Goal: Task Accomplishment & Management: Use online tool/utility

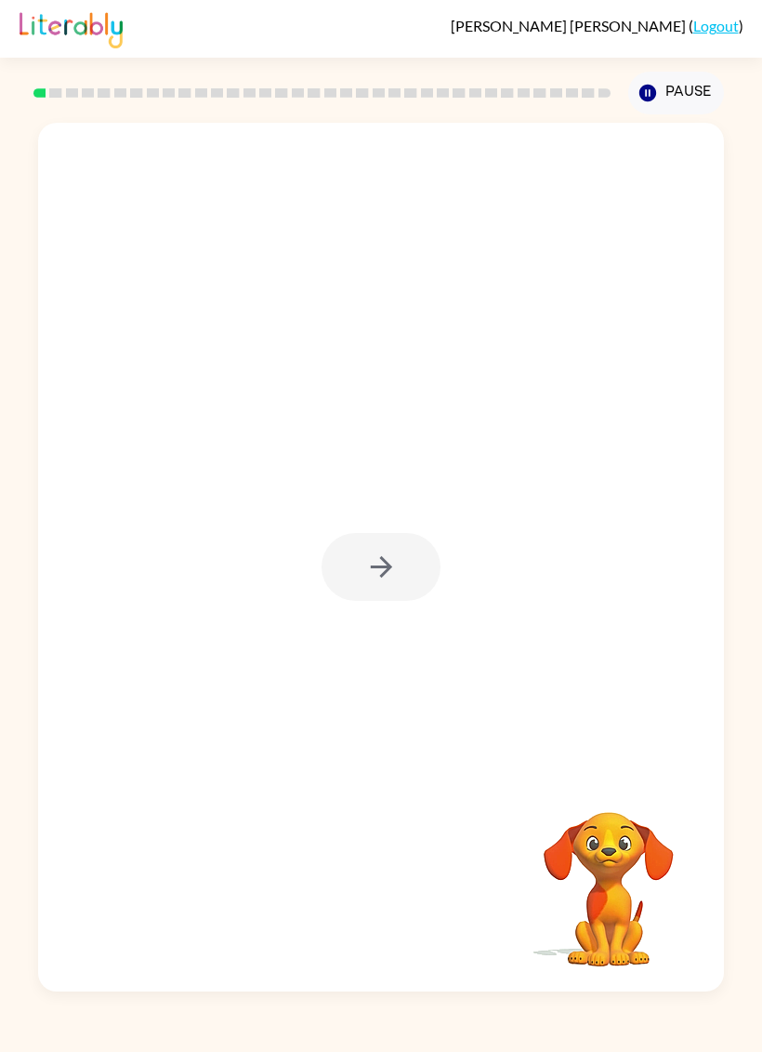
click at [360, 574] on div at bounding box center [381, 567] width 119 height 68
click at [373, 575] on icon "button" at bounding box center [381, 566] width 33 height 33
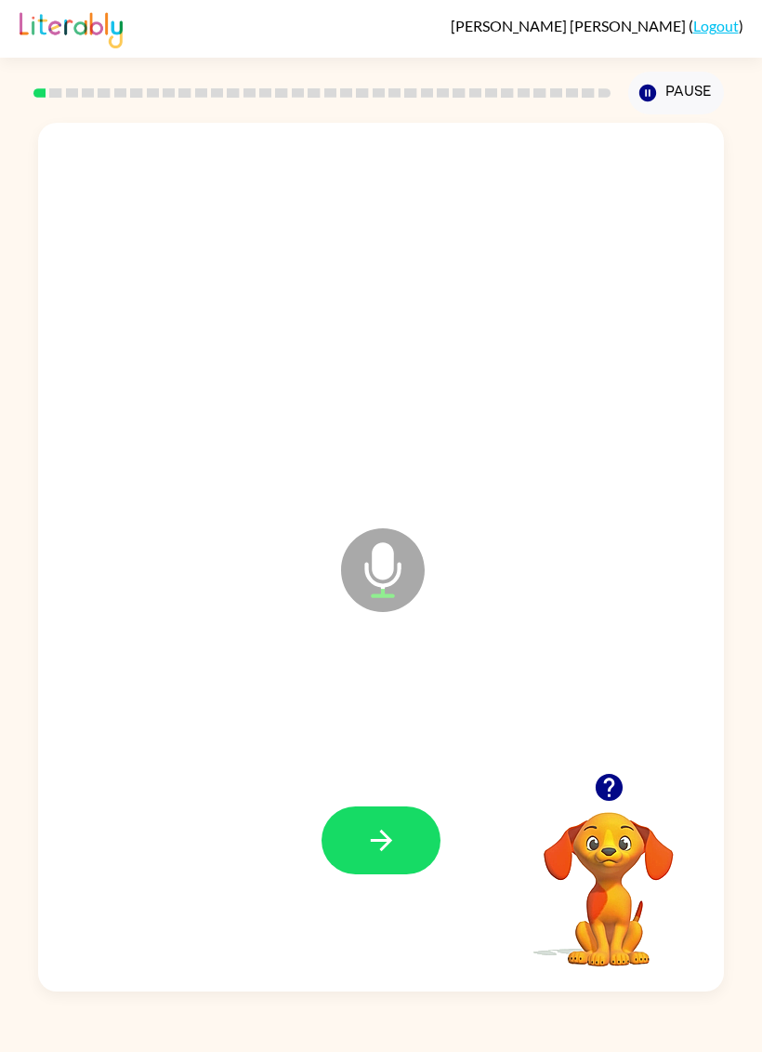
click at [386, 839] on icon "button" at bounding box center [381, 840] width 33 height 33
click at [366, 849] on icon "button" at bounding box center [381, 840] width 33 height 33
click at [379, 829] on icon "button" at bounding box center [381, 840] width 33 height 33
click at [373, 833] on icon "button" at bounding box center [381, 840] width 33 height 33
click at [382, 812] on button "button" at bounding box center [381, 840] width 119 height 68
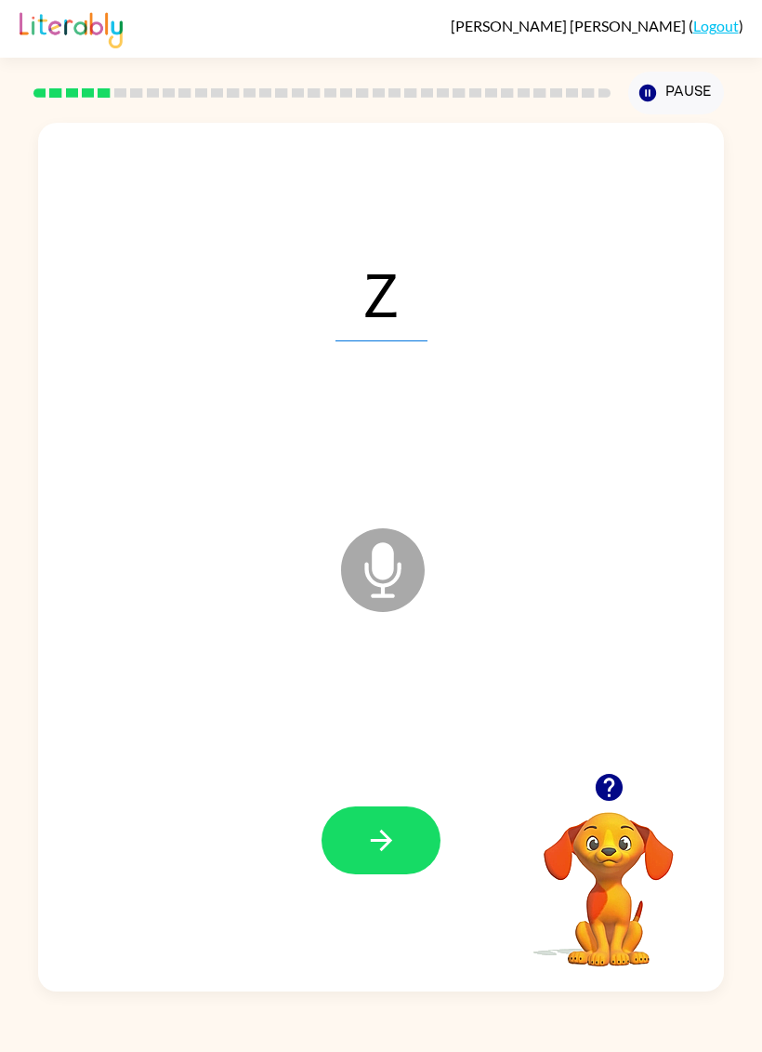
click at [351, 813] on button "button" at bounding box center [381, 840] width 119 height 68
click at [381, 842] on icon "button" at bounding box center [380, 839] width 21 height 21
click at [353, 838] on button "button" at bounding box center [381, 840] width 119 height 68
click at [363, 833] on button "button" at bounding box center [381, 840] width 119 height 68
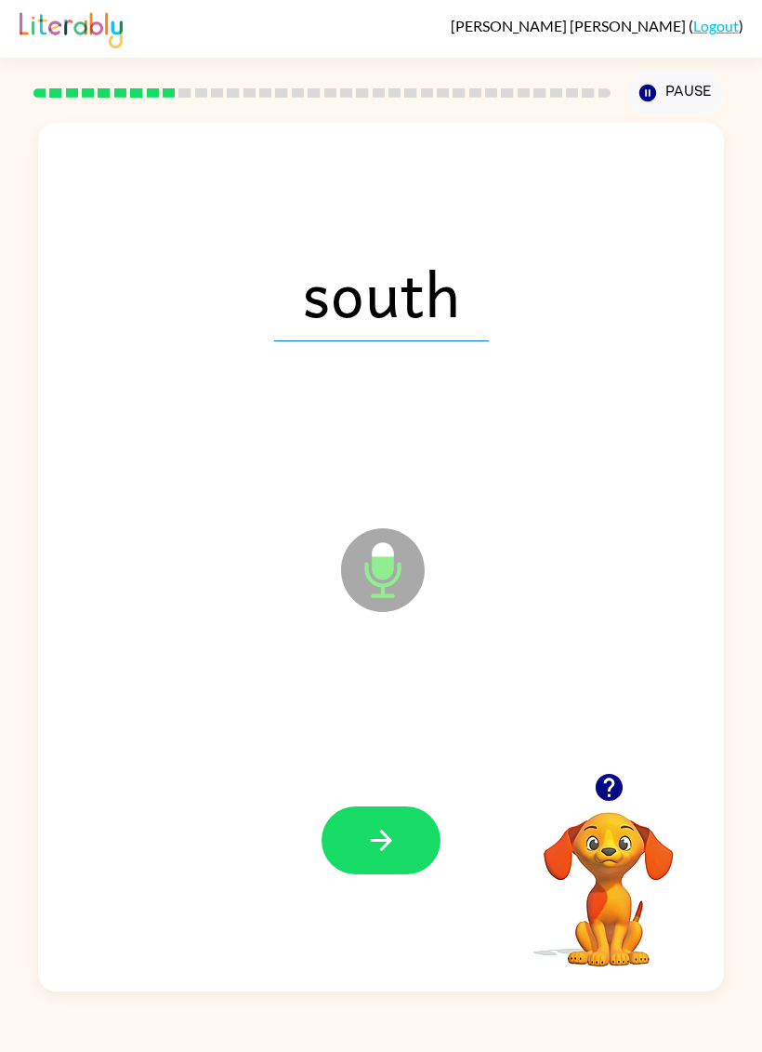
click at [364, 831] on button "button" at bounding box center [381, 840] width 119 height 68
click at [376, 834] on icon "button" at bounding box center [381, 840] width 33 height 33
click at [366, 830] on icon "button" at bounding box center [381, 840] width 33 height 33
click at [387, 838] on icon "button" at bounding box center [380, 839] width 21 height 21
click at [360, 844] on button "button" at bounding box center [381, 840] width 119 height 68
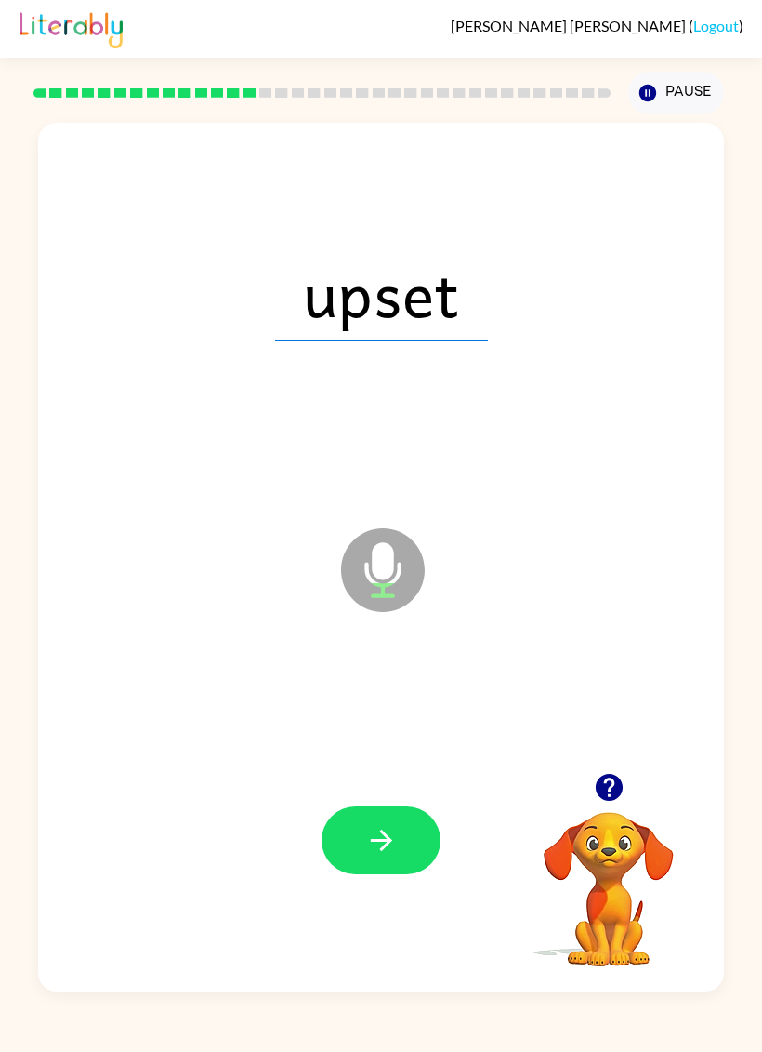
click at [333, 842] on button "button" at bounding box center [381, 840] width 119 height 68
click at [371, 840] on icon "button" at bounding box center [380, 839] width 21 height 21
click at [360, 846] on button "button" at bounding box center [381, 840] width 119 height 68
click at [354, 861] on button "button" at bounding box center [381, 840] width 119 height 68
click at [606, 790] on icon "button" at bounding box center [608, 787] width 27 height 27
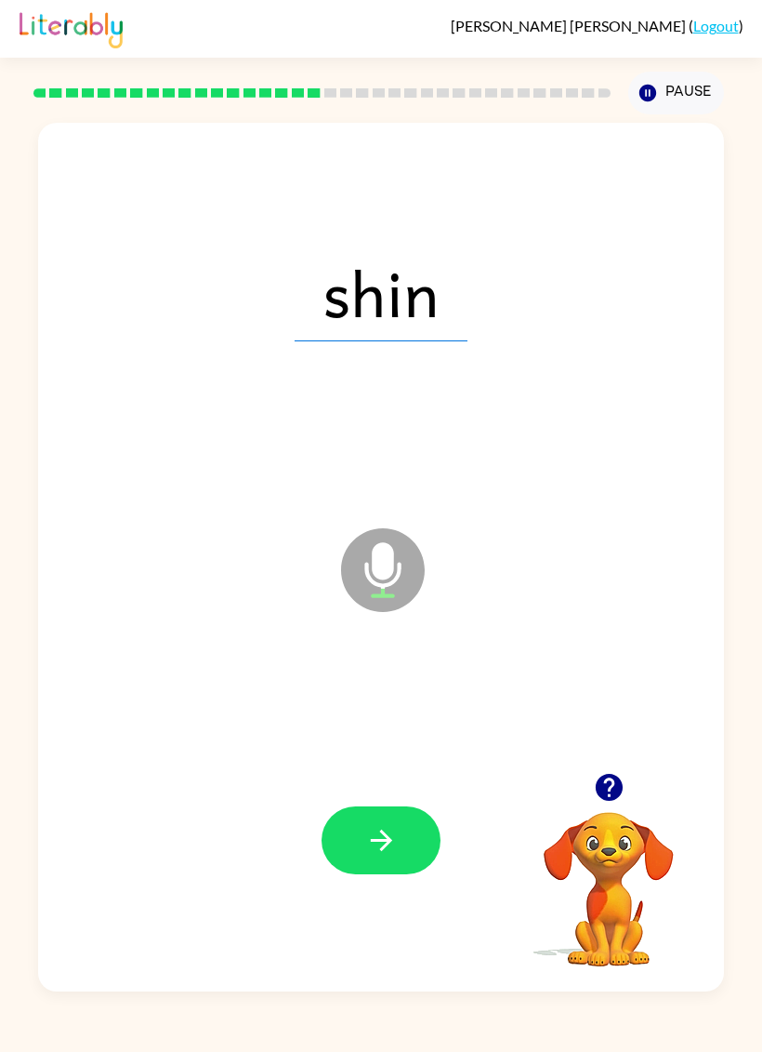
click at [355, 845] on button "button" at bounding box center [381, 840] width 119 height 68
click at [349, 840] on button "button" at bounding box center [381, 840] width 119 height 68
click at [361, 843] on button "button" at bounding box center [381, 840] width 119 height 68
click at [345, 842] on button "button" at bounding box center [381, 840] width 119 height 68
click at [349, 845] on button "button" at bounding box center [381, 840] width 119 height 68
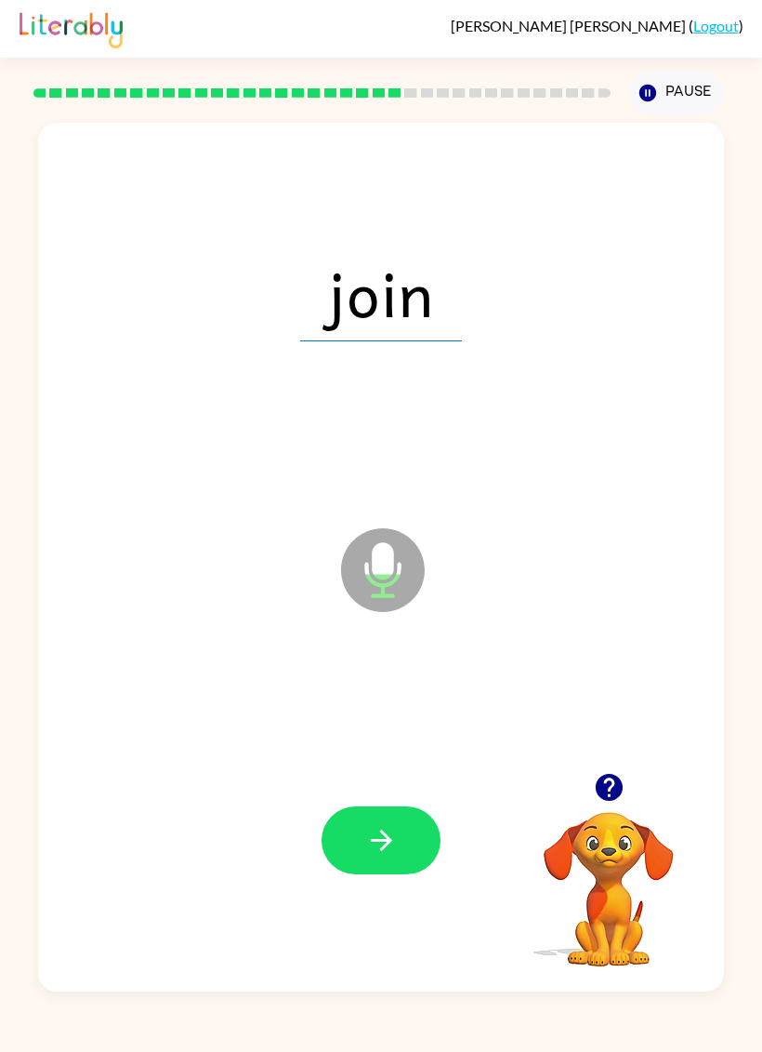
click at [347, 835] on button "button" at bounding box center [381, 840] width 119 height 68
click at [372, 853] on icon "button" at bounding box center [381, 840] width 33 height 33
click at [354, 849] on button "button" at bounding box center [381, 840] width 119 height 68
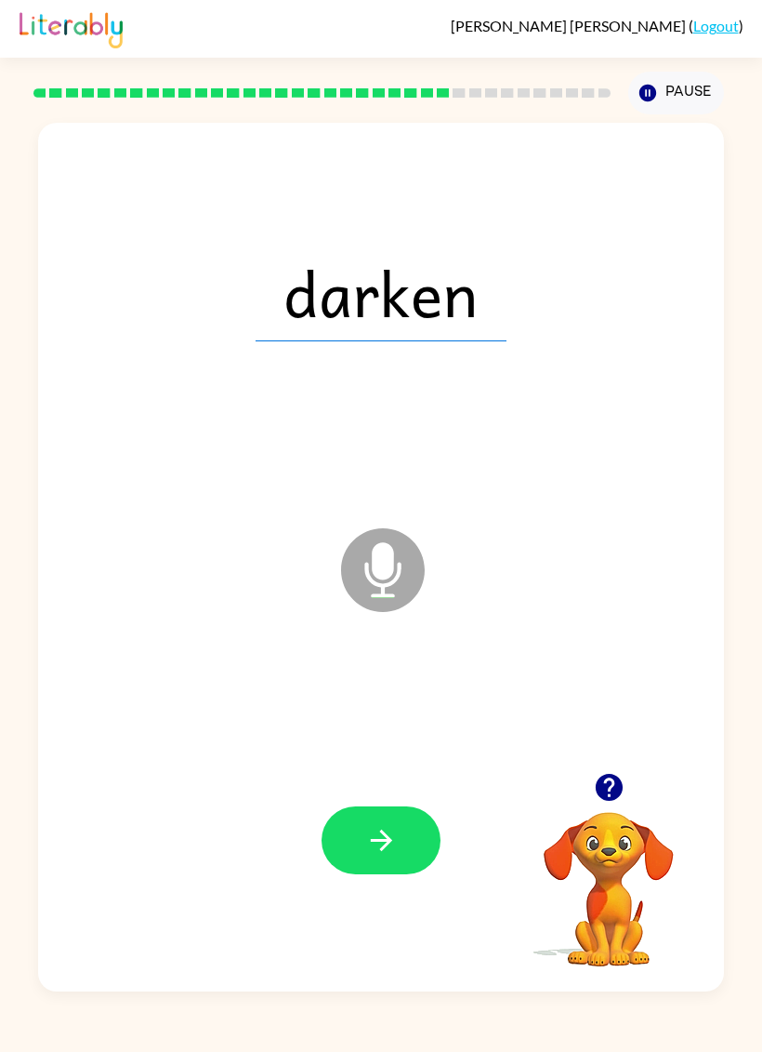
click at [355, 840] on button "button" at bounding box center [381, 840] width 119 height 68
click at [347, 827] on button "button" at bounding box center [381, 840] width 119 height 68
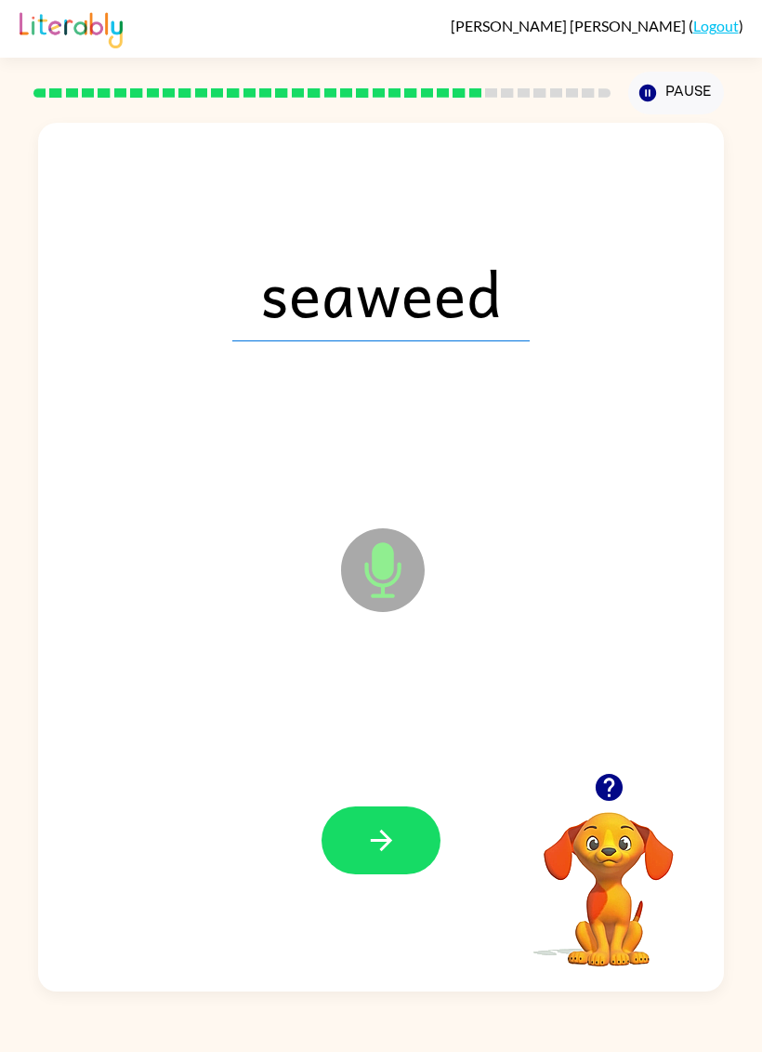
click at [348, 837] on button "button" at bounding box center [381, 840] width 119 height 68
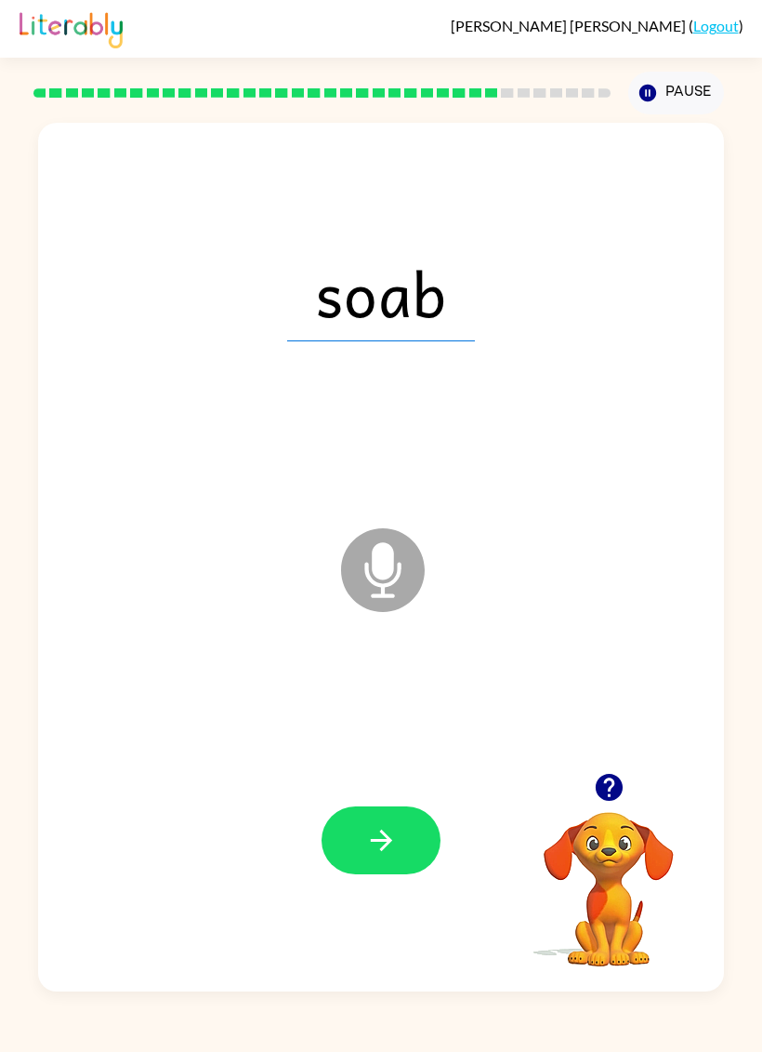
click at [346, 829] on button "button" at bounding box center [381, 840] width 119 height 68
click at [366, 837] on icon "button" at bounding box center [381, 840] width 33 height 33
click at [355, 818] on button "button" at bounding box center [381, 840] width 119 height 68
click at [360, 839] on button "button" at bounding box center [381, 840] width 119 height 68
click at [359, 820] on button "button" at bounding box center [381, 840] width 119 height 68
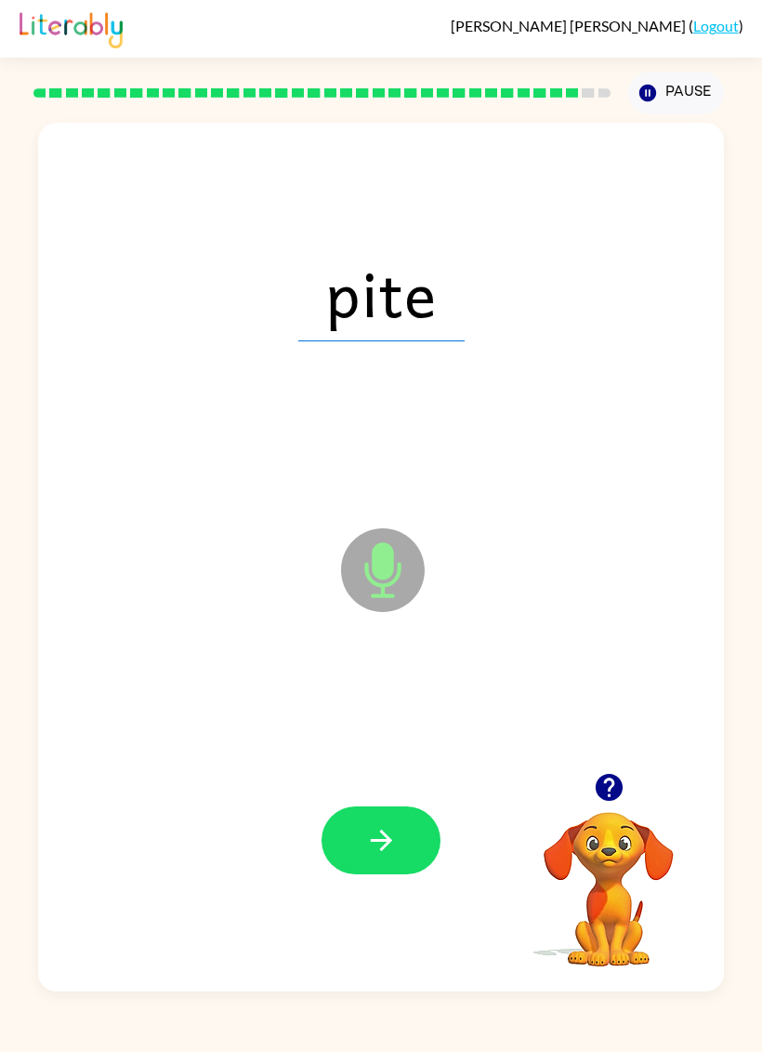
click at [359, 819] on button "button" at bounding box center [381, 840] width 119 height 68
click at [367, 826] on icon "button" at bounding box center [381, 840] width 33 height 33
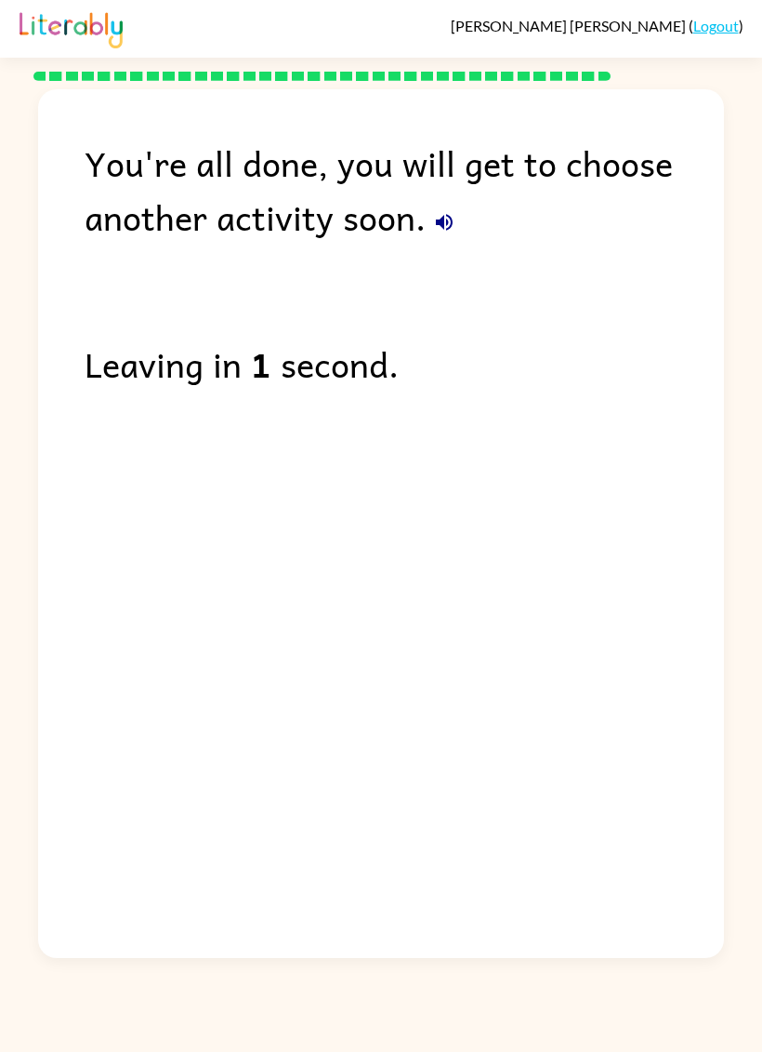
click at [434, 214] on icon "button" at bounding box center [444, 222] width 22 height 22
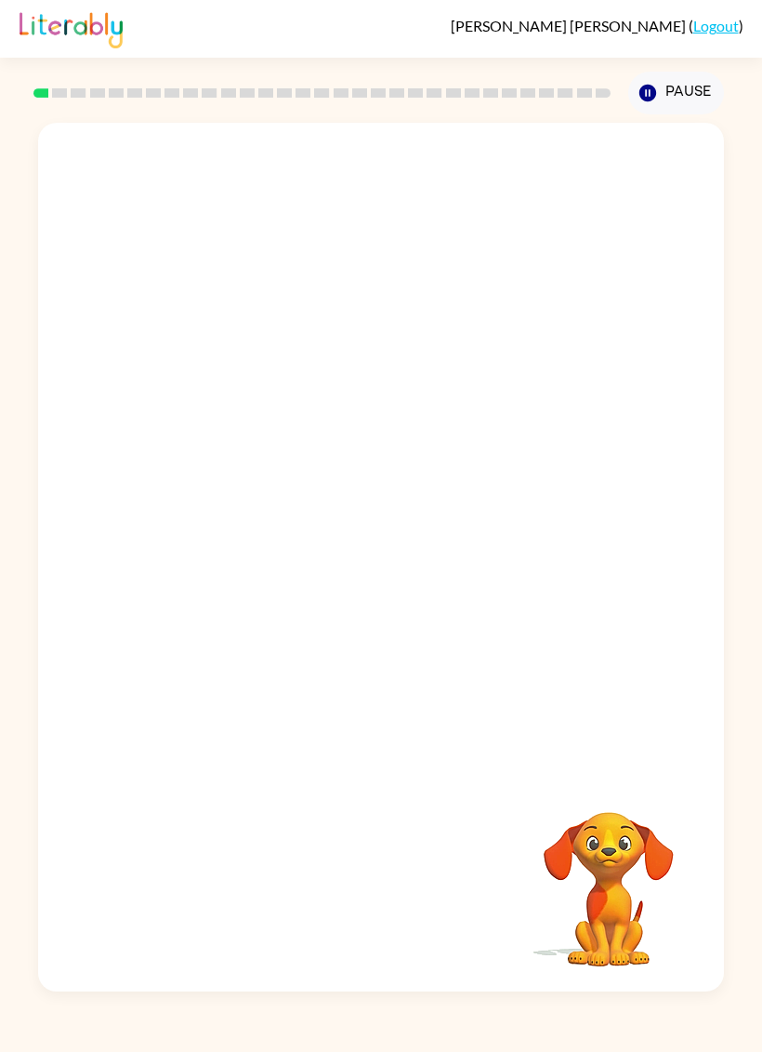
click at [312, 452] on video "Your browser must support playing .mp4 files to use Literably. Please try using…" at bounding box center [381, 448] width 686 height 650
click at [351, 578] on button "button" at bounding box center [381, 567] width 119 height 68
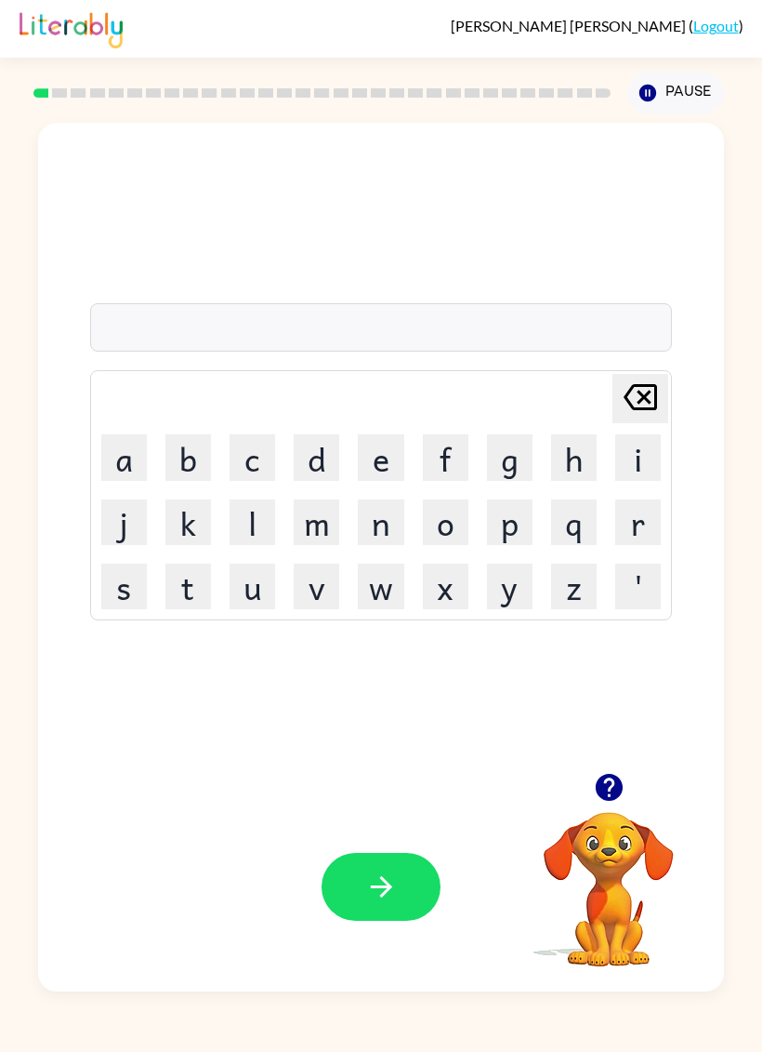
click at [607, 777] on icon "button" at bounding box center [608, 787] width 27 height 27
click at [645, 527] on button "r" at bounding box center [638, 522] width 46 height 46
click at [245, 573] on button "u" at bounding box center [253, 586] width 46 height 46
click at [312, 444] on button "d" at bounding box center [317, 457] width 46 height 46
click at [647, 396] on icon at bounding box center [640, 397] width 33 height 26
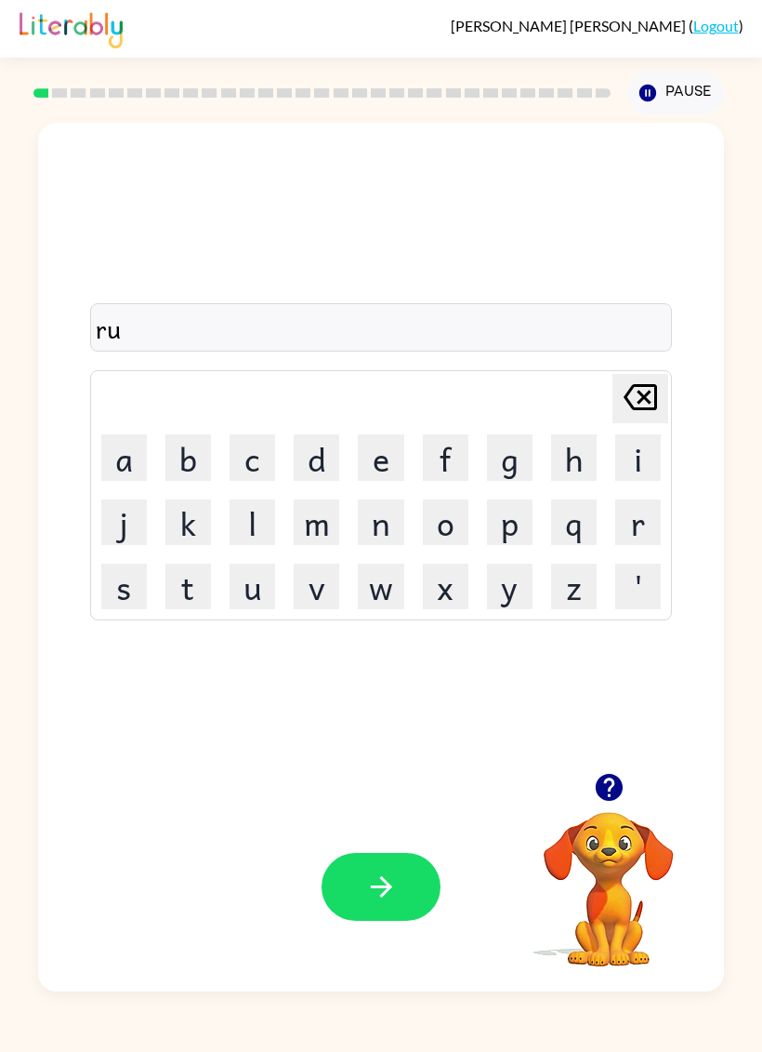
click at [191, 462] on button "b" at bounding box center [188, 457] width 46 height 46
click at [382, 460] on button "e" at bounding box center [381, 457] width 46 height 46
click at [639, 414] on icon "[PERSON_NAME] last character input" at bounding box center [640, 397] width 45 height 45
click at [366, 913] on button "button" at bounding box center [381, 887] width 119 height 68
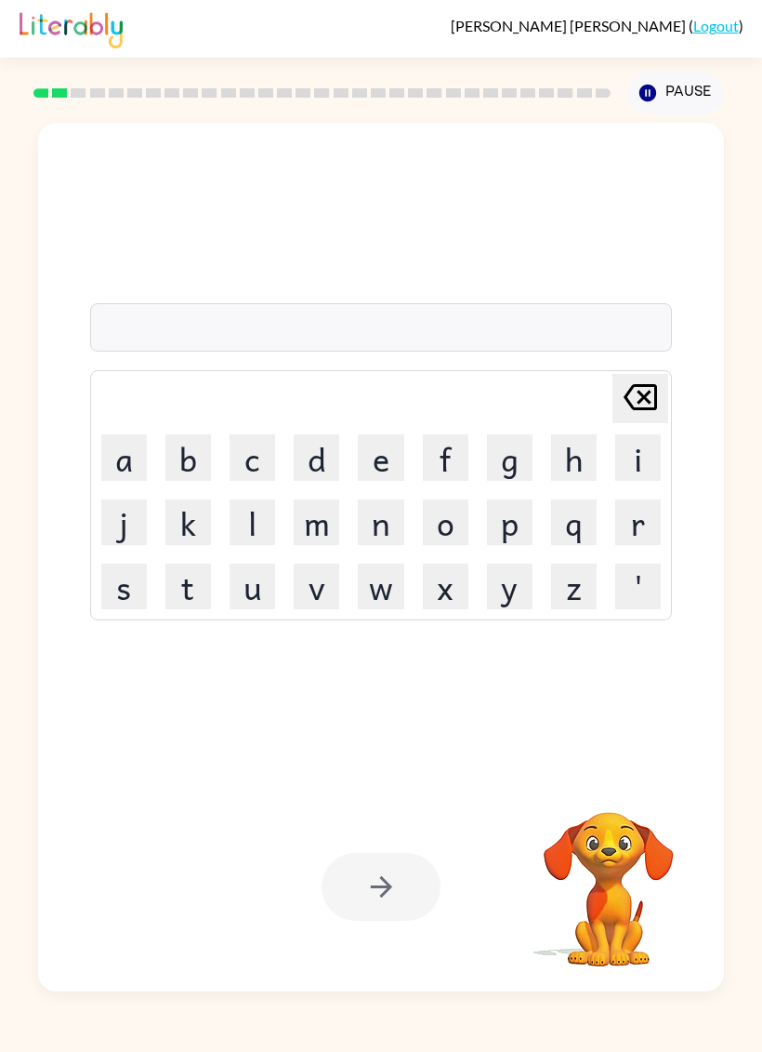
click at [317, 522] on button "m" at bounding box center [317, 522] width 46 height 46
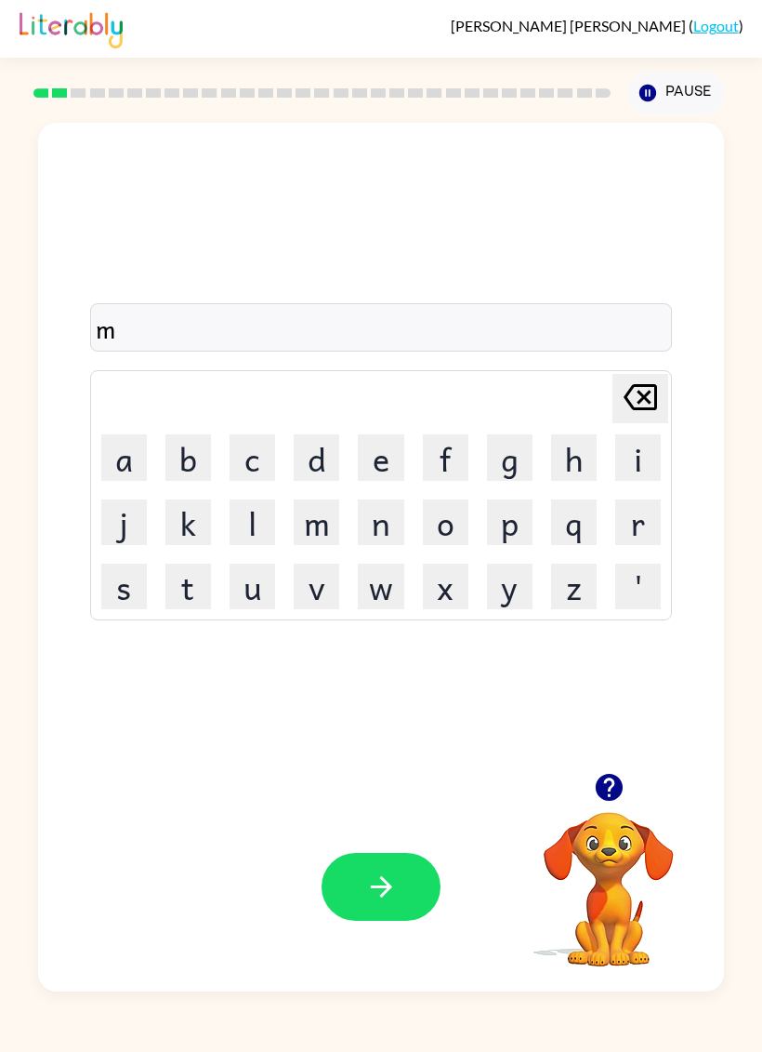
click at [453, 512] on button "o" at bounding box center [446, 522] width 46 height 46
click at [265, 570] on button "u" at bounding box center [253, 586] width 46 height 46
click at [190, 600] on button "t" at bounding box center [188, 586] width 46 height 46
click at [554, 455] on button "h" at bounding box center [574, 457] width 46 height 46
click at [646, 387] on icon at bounding box center [640, 397] width 33 height 26
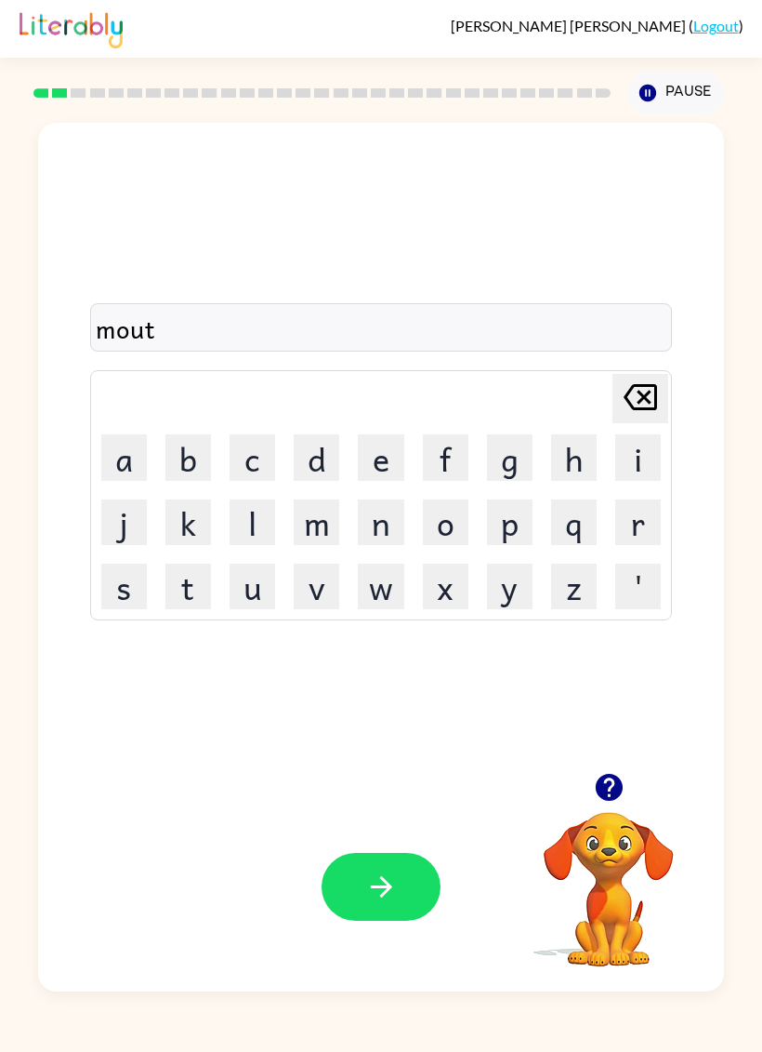
click at [588, 448] on button "h" at bounding box center [574, 457] width 46 height 46
click at [373, 894] on icon "button" at bounding box center [381, 886] width 33 height 33
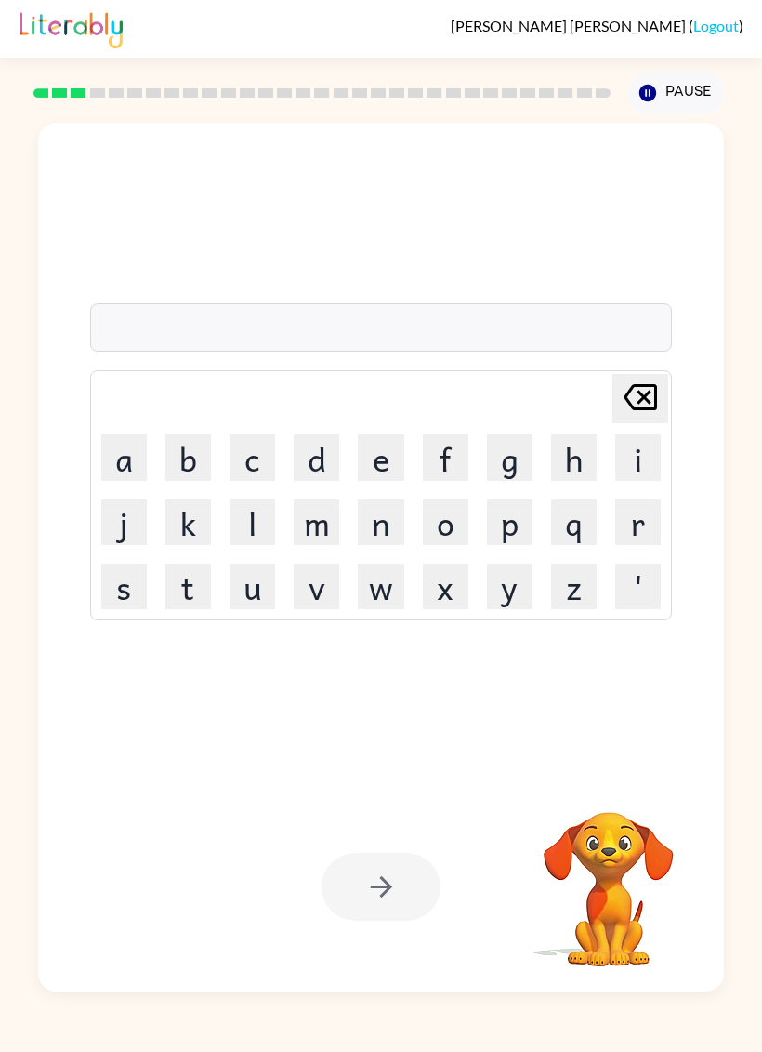
click at [313, 448] on button "d" at bounding box center [317, 457] width 46 height 46
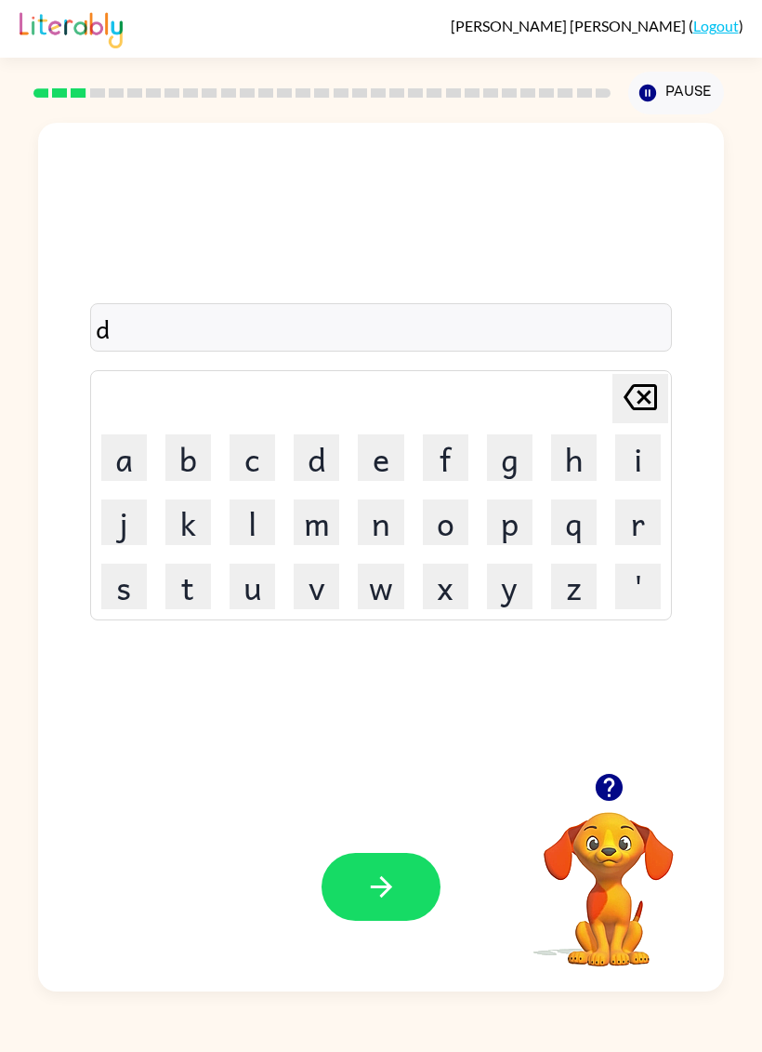
click at [377, 455] on button "e" at bounding box center [381, 457] width 46 height 46
click at [366, 504] on button "n" at bounding box center [381, 522] width 46 height 46
click at [390, 879] on icon "button" at bounding box center [381, 886] width 33 height 33
click at [119, 597] on button "s" at bounding box center [124, 586] width 46 height 46
click at [516, 531] on button "p" at bounding box center [510, 522] width 46 height 46
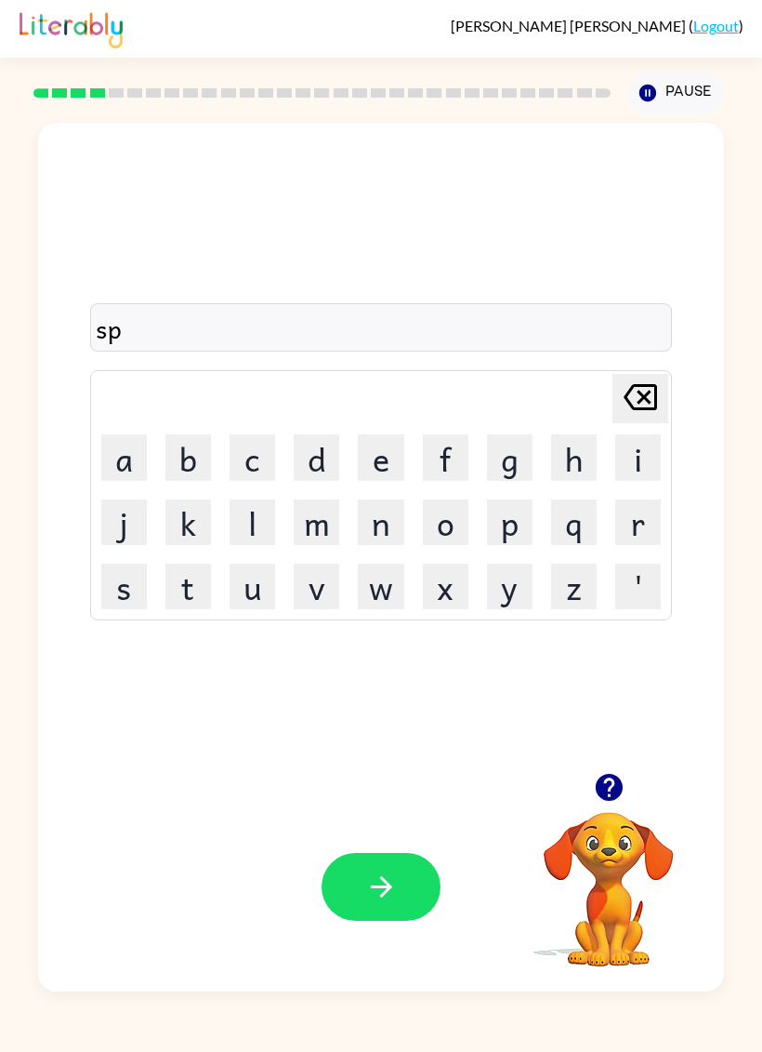
click at [429, 518] on button "o" at bounding box center [446, 522] width 46 height 46
click at [209, 580] on button "t" at bounding box center [188, 586] width 46 height 46
click at [369, 892] on icon "button" at bounding box center [381, 886] width 33 height 33
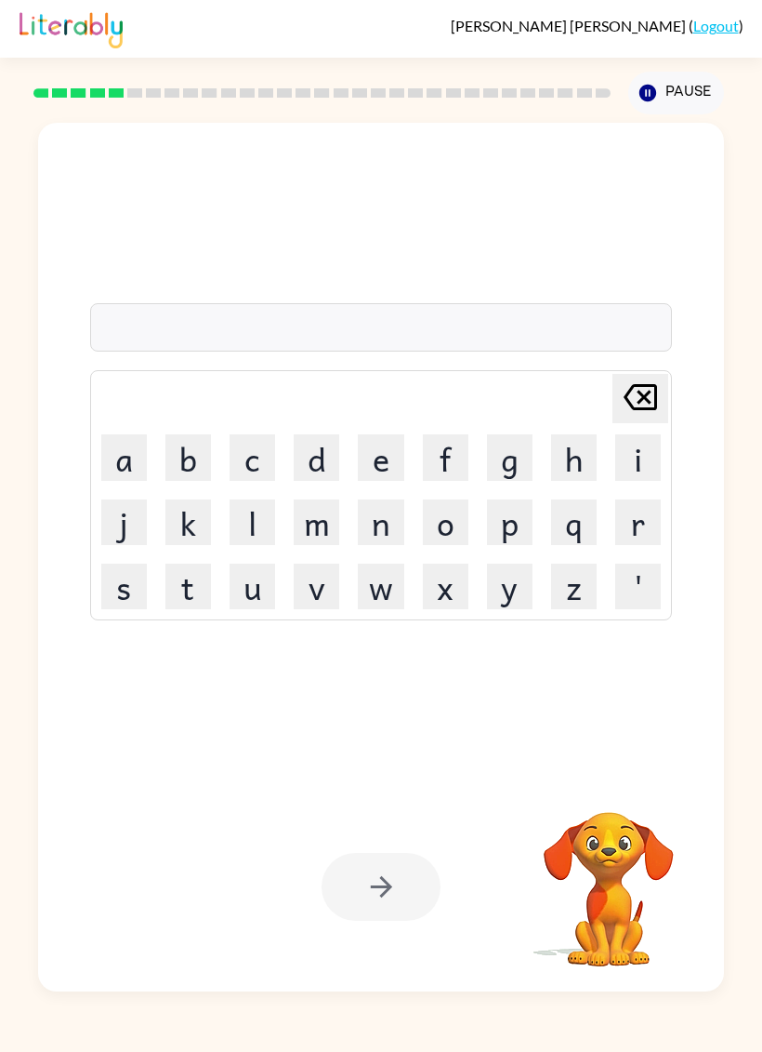
click at [128, 597] on button "s" at bounding box center [124, 586] width 46 height 46
click at [380, 584] on button "w" at bounding box center [381, 586] width 46 height 46
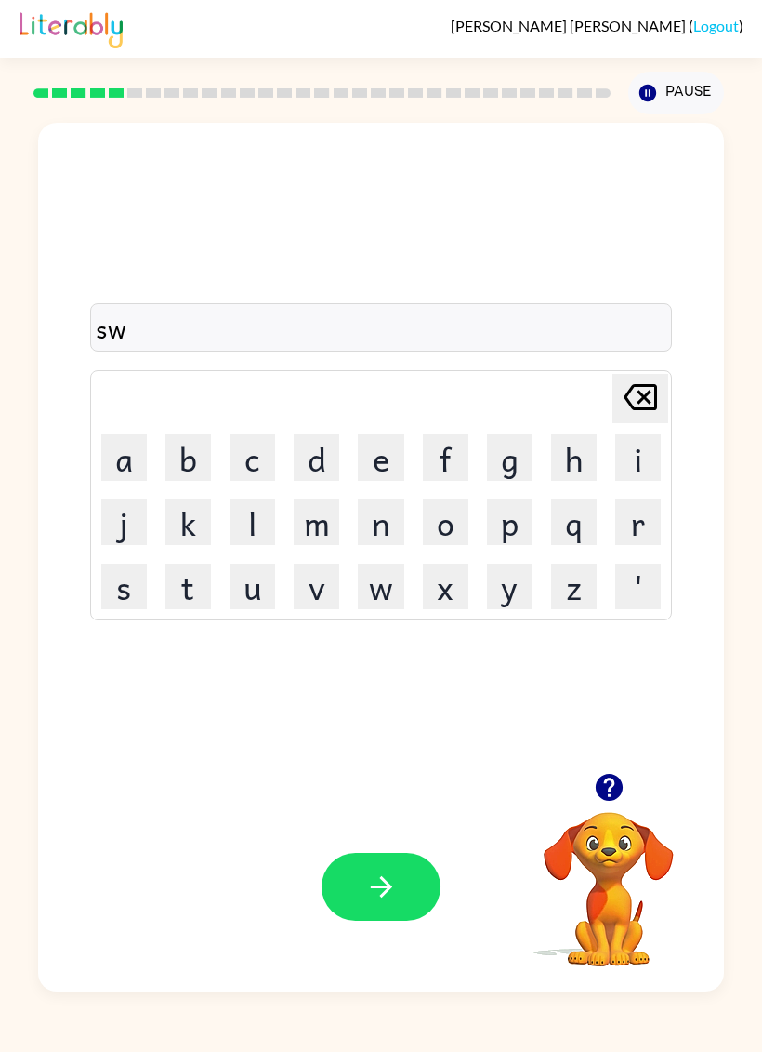
click at [368, 449] on button "e" at bounding box center [381, 457] width 46 height 46
click at [515, 536] on button "p" at bounding box center [510, 522] width 46 height 46
click at [192, 576] on button "t" at bounding box center [188, 586] width 46 height 46
click at [397, 882] on icon "button" at bounding box center [381, 886] width 33 height 33
click at [656, 447] on button "i" at bounding box center [638, 457] width 46 height 46
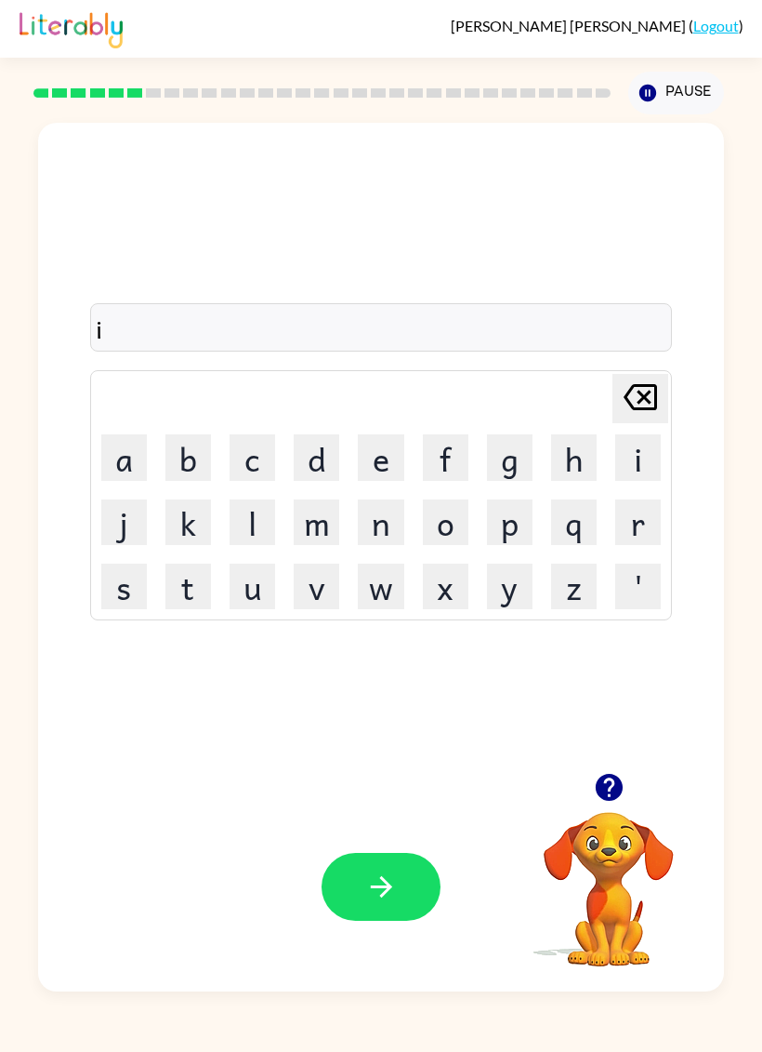
click at [380, 463] on button "e" at bounding box center [381, 457] width 46 height 46
click at [531, 338] on div "ie" at bounding box center [382, 328] width 572 height 39
click at [114, 319] on div "ie" at bounding box center [382, 328] width 572 height 39
click at [642, 383] on icon "[PERSON_NAME] last character input" at bounding box center [640, 397] width 45 height 45
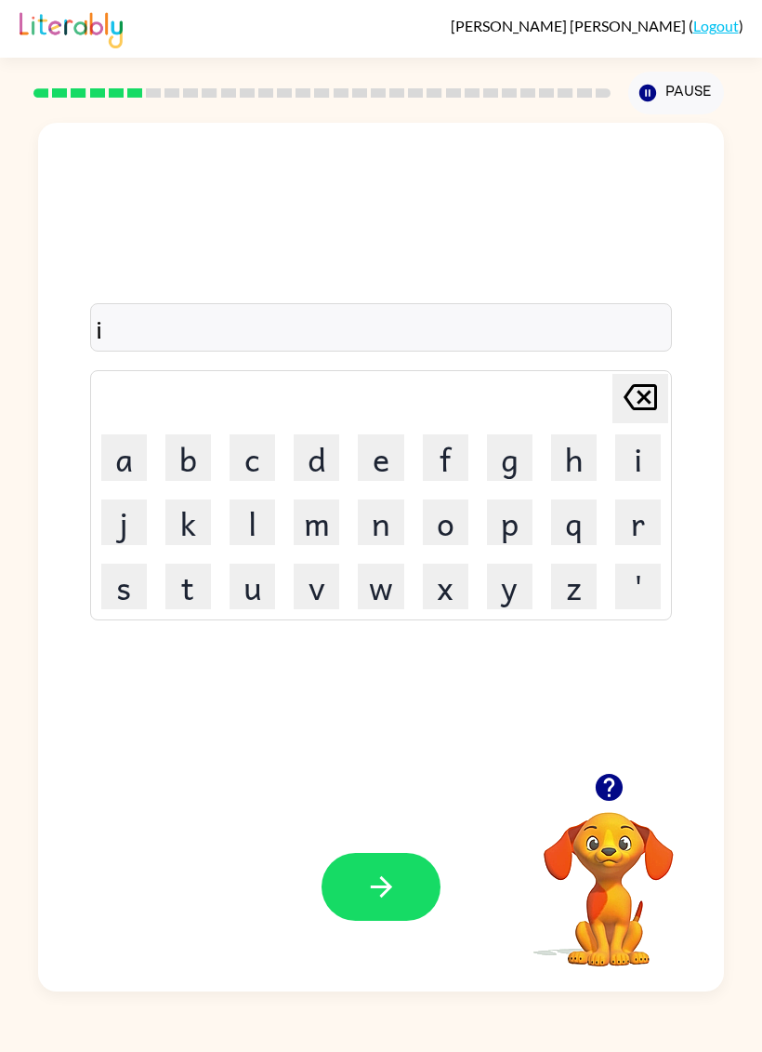
click at [641, 382] on icon "[PERSON_NAME] last character input" at bounding box center [640, 397] width 45 height 45
click at [645, 386] on icon at bounding box center [640, 397] width 33 height 26
click at [574, 537] on button "q" at bounding box center [574, 522] width 46 height 46
click at [621, 400] on icon "[PERSON_NAME] last character input" at bounding box center [640, 397] width 45 height 45
click at [513, 516] on button "p" at bounding box center [510, 522] width 46 height 46
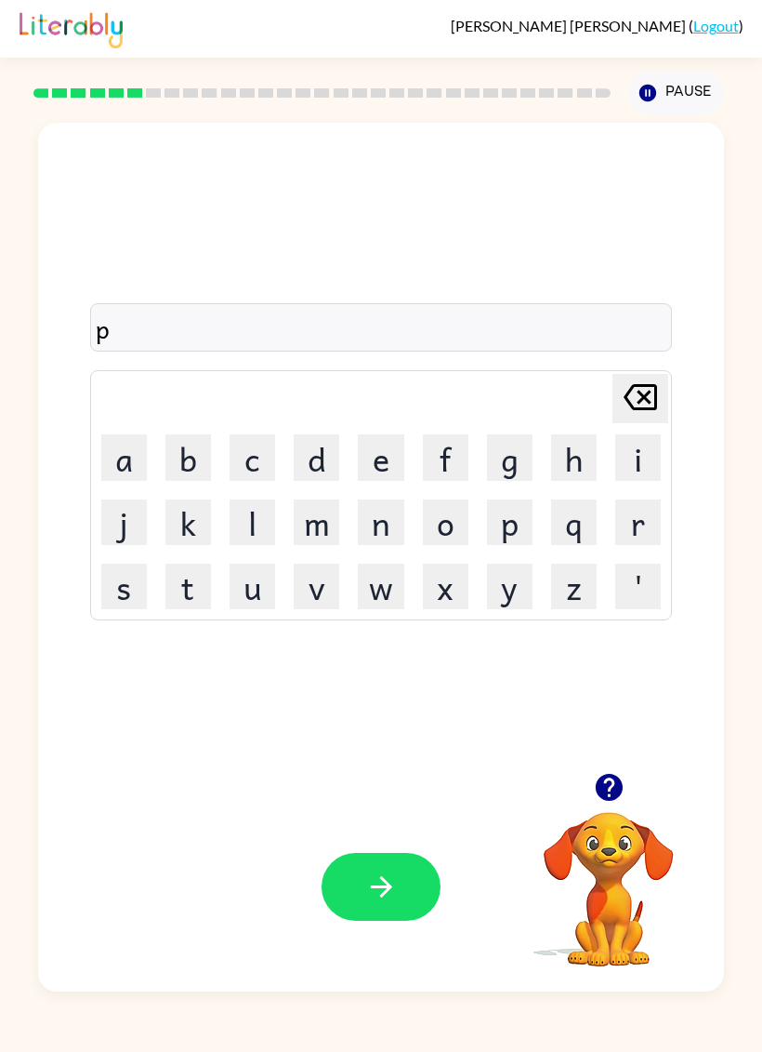
click at [633, 455] on button "i" at bounding box center [638, 457] width 46 height 46
click at [363, 447] on button "e" at bounding box center [381, 457] width 46 height 46
click at [390, 912] on button "button" at bounding box center [381, 887] width 119 height 68
click at [272, 457] on button "c" at bounding box center [253, 457] width 46 height 46
click at [120, 462] on button "a" at bounding box center [124, 457] width 46 height 46
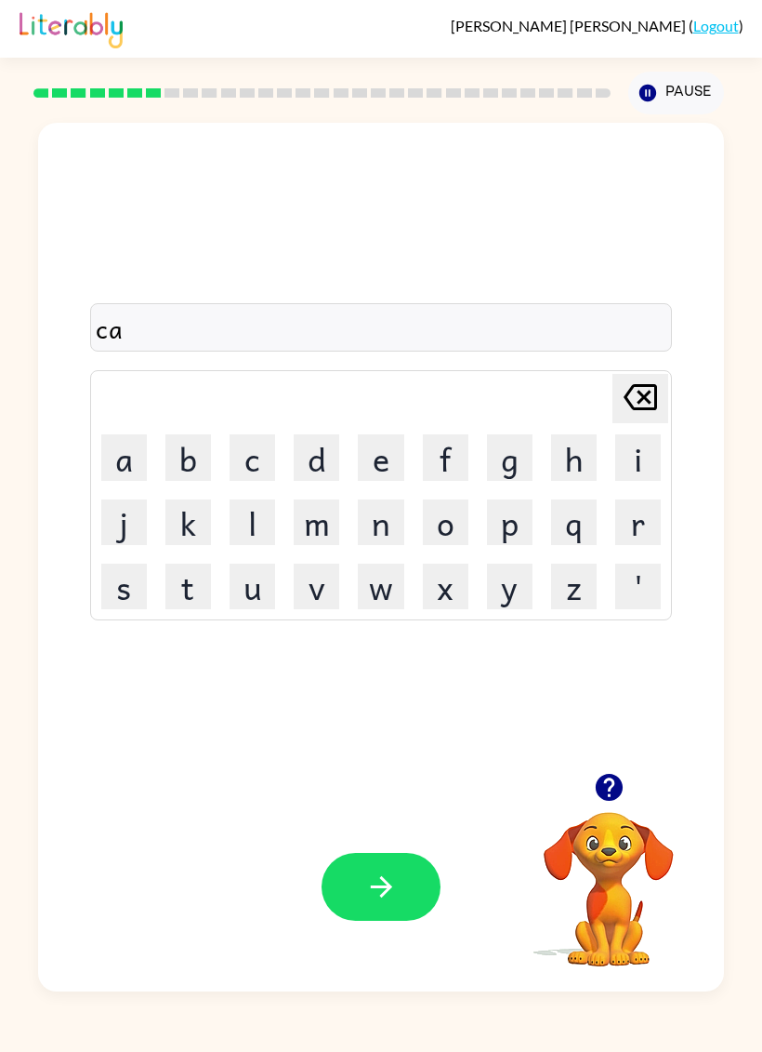
click at [382, 518] on button "n" at bounding box center [381, 522] width 46 height 46
click at [316, 455] on button "d" at bounding box center [317, 457] width 46 height 46
click at [238, 516] on button "l" at bounding box center [253, 522] width 46 height 46
click at [383, 463] on button "e" at bounding box center [381, 457] width 46 height 46
click at [389, 876] on icon "button" at bounding box center [381, 886] width 33 height 33
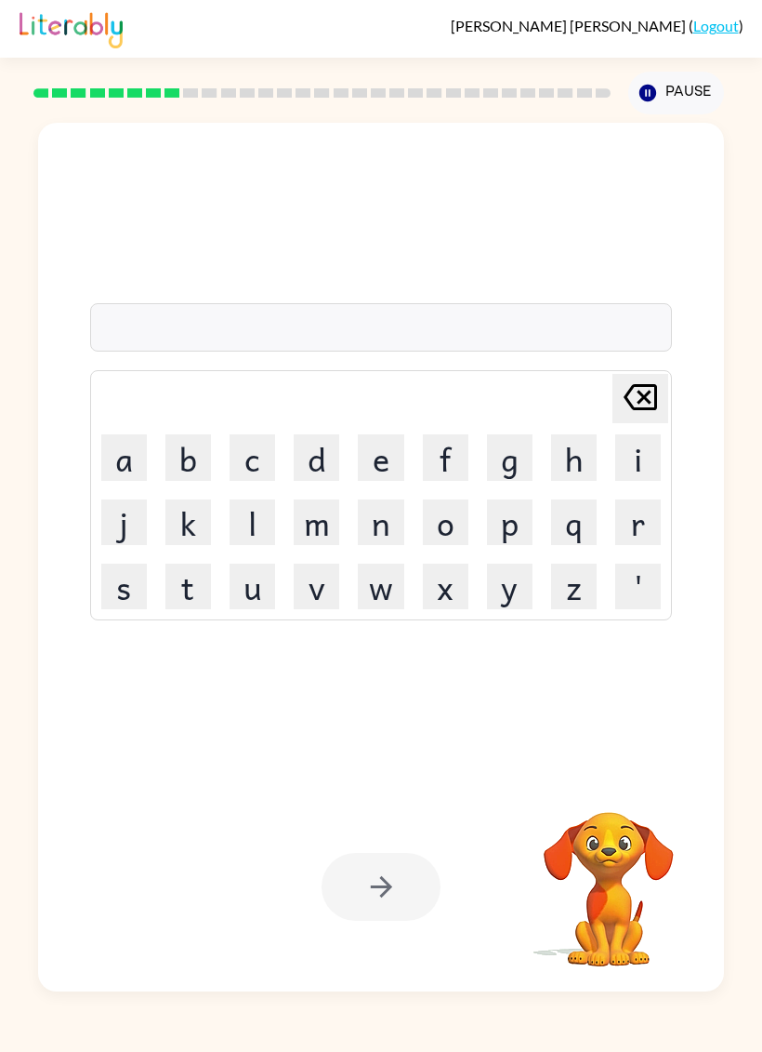
click at [198, 459] on button "b" at bounding box center [188, 457] width 46 height 46
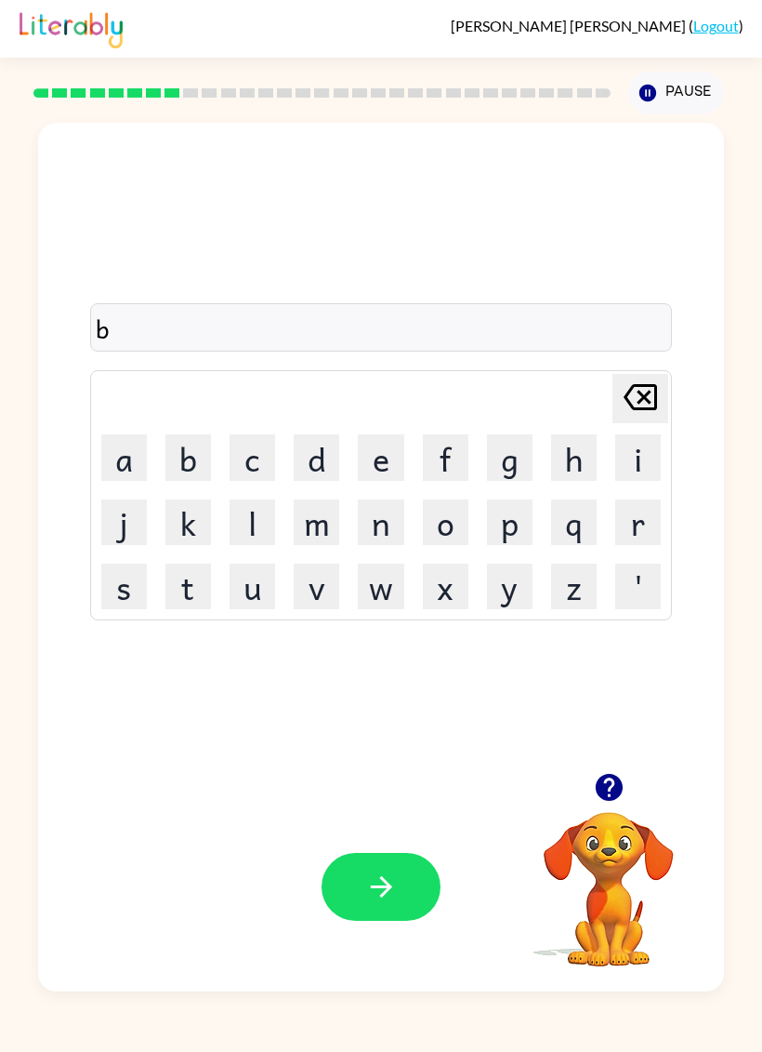
click at [143, 451] on button "a" at bounding box center [124, 457] width 46 height 46
click at [182, 597] on button "t" at bounding box center [188, 586] width 46 height 46
click at [561, 461] on button "h" at bounding box center [574, 457] width 46 height 46
click at [679, 497] on div "bath Delete Delete last character input a b c d e f g h i j k l m n o p q r s t…" at bounding box center [381, 448] width 686 height 650
click at [360, 900] on button "button" at bounding box center [381, 887] width 119 height 68
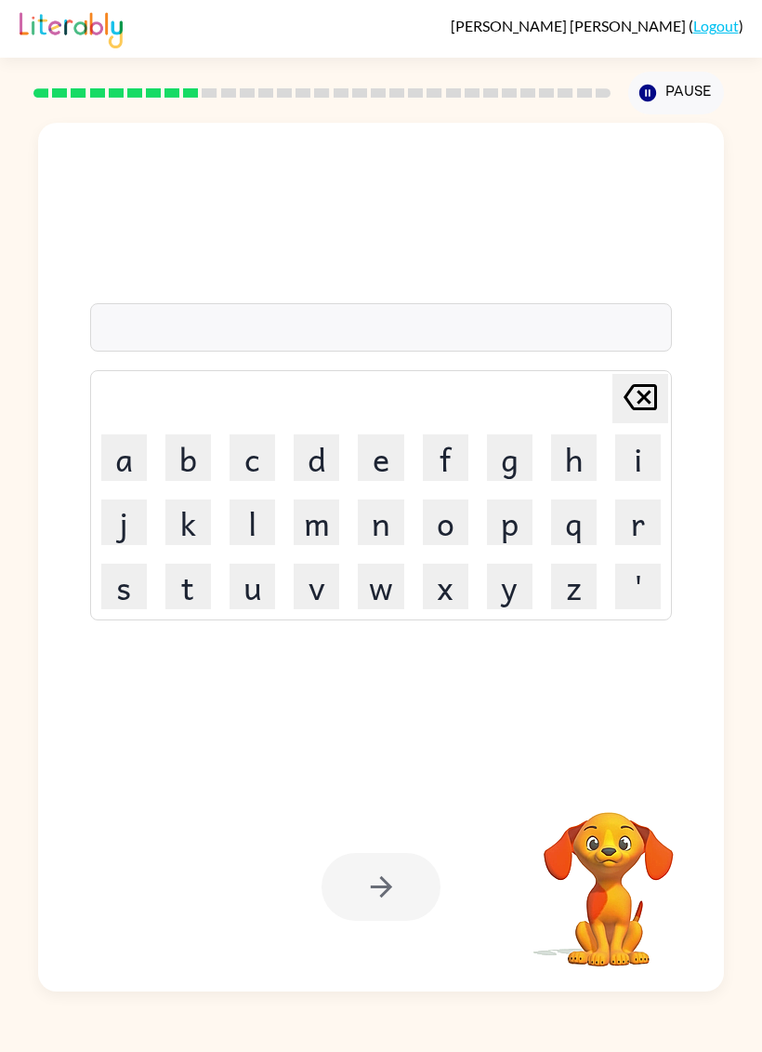
click at [257, 462] on button "c" at bounding box center [253, 457] width 46 height 46
click at [245, 539] on button "l" at bounding box center [253, 522] width 46 height 46
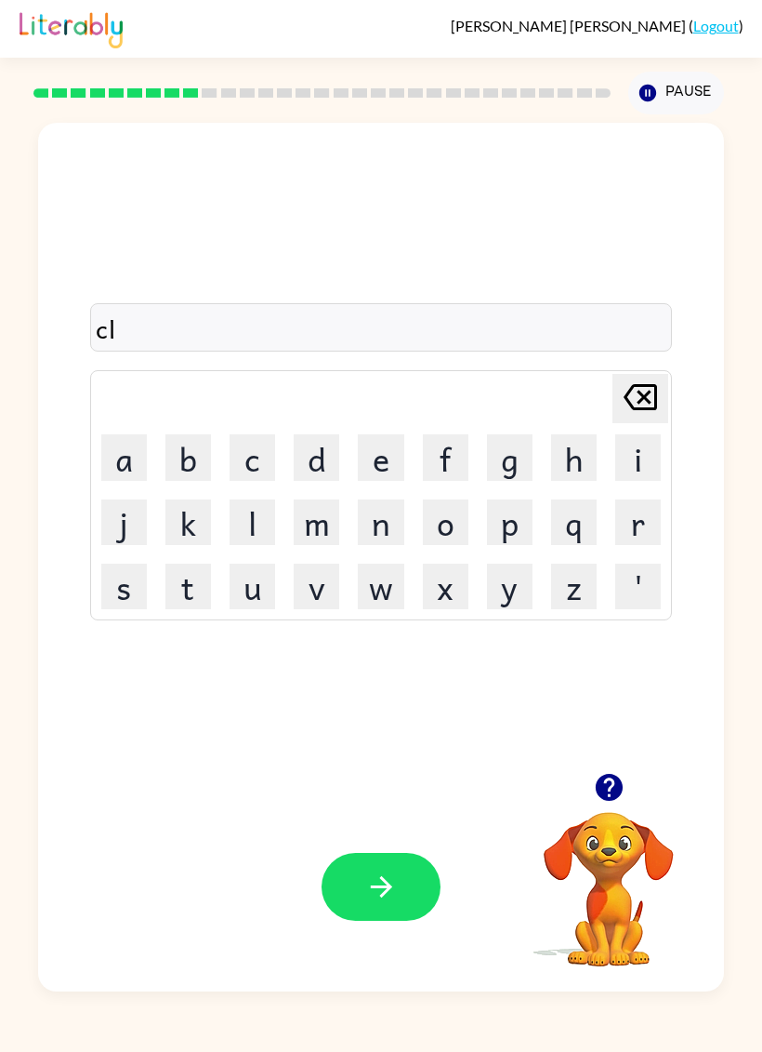
click at [460, 520] on button "o" at bounding box center [446, 522] width 46 height 46
click at [391, 599] on button "w" at bounding box center [381, 586] width 46 height 46
click at [386, 505] on button "n" at bounding box center [381, 522] width 46 height 46
click at [379, 910] on button "button" at bounding box center [381, 887] width 119 height 68
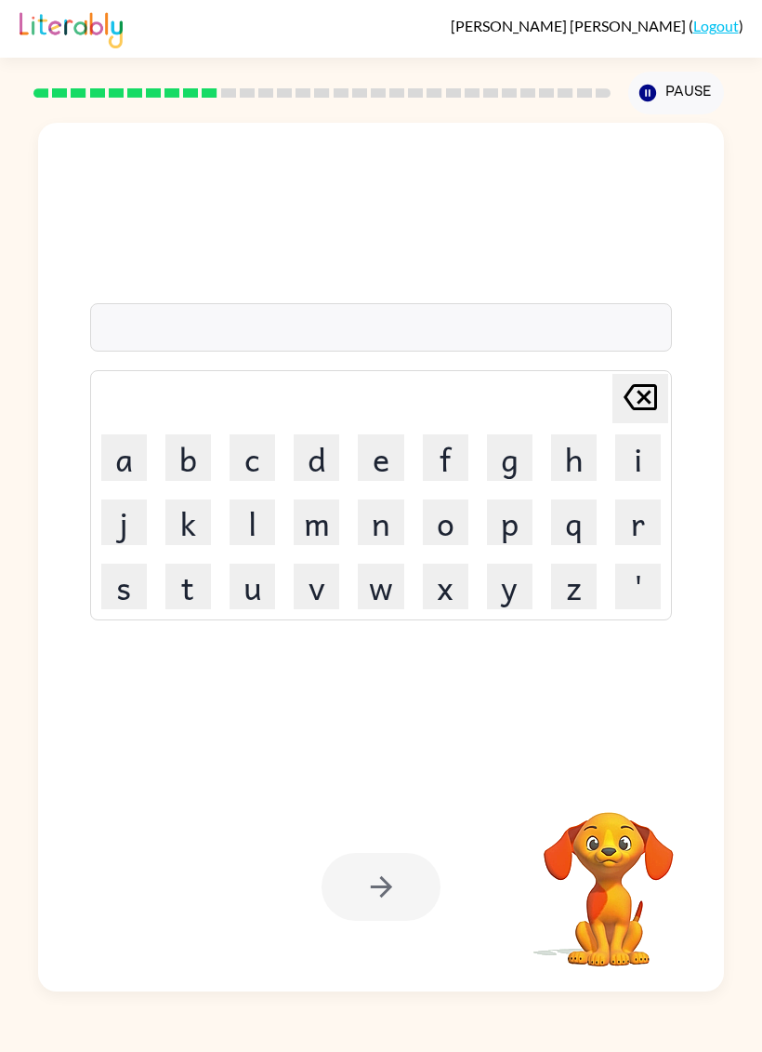
click at [130, 588] on button "s" at bounding box center [124, 586] width 46 height 46
click at [567, 465] on button "h" at bounding box center [574, 457] width 46 height 46
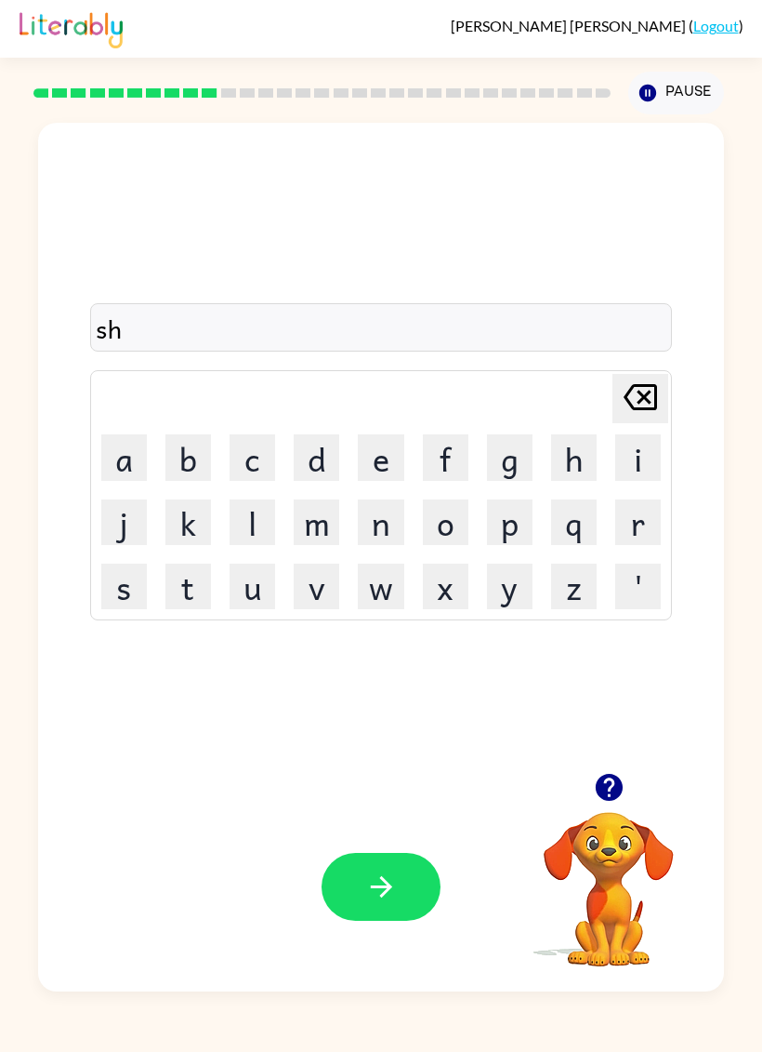
click at [459, 527] on button "o" at bounding box center [446, 522] width 46 height 46
click at [182, 511] on button "k" at bounding box center [188, 522] width 46 height 46
click at [646, 397] on icon at bounding box center [640, 397] width 33 height 26
click at [263, 455] on button "c" at bounding box center [253, 457] width 46 height 46
click at [202, 511] on button "k" at bounding box center [188, 522] width 46 height 46
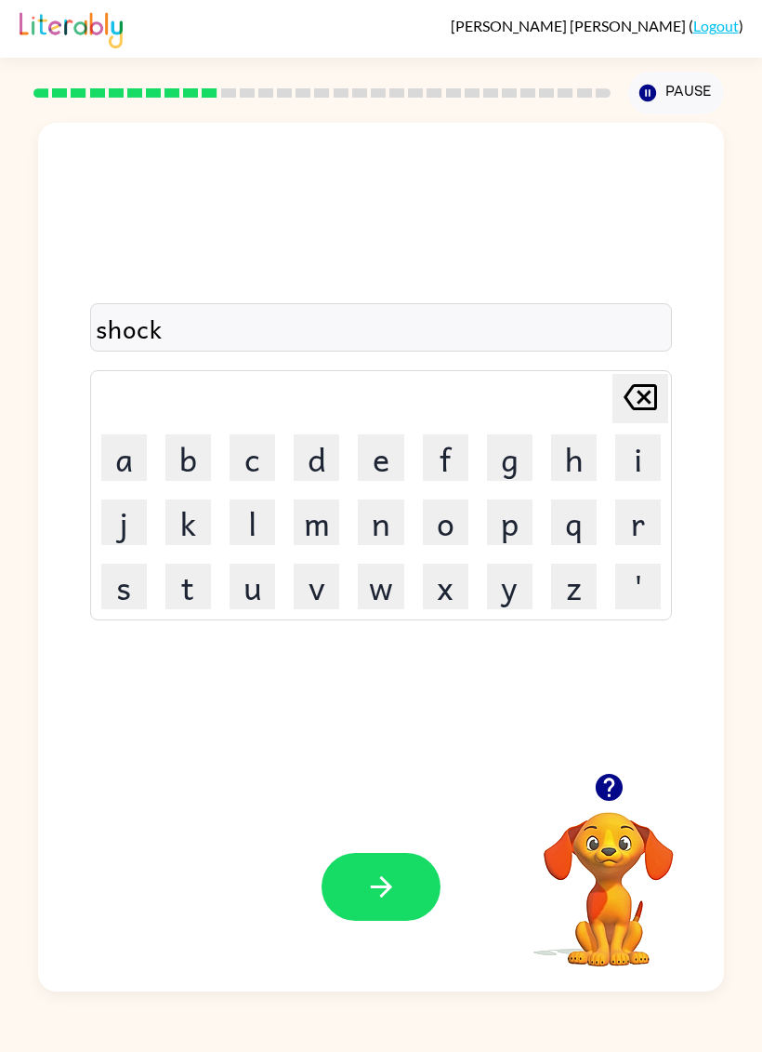
click at [396, 897] on icon "button" at bounding box center [381, 886] width 33 height 33
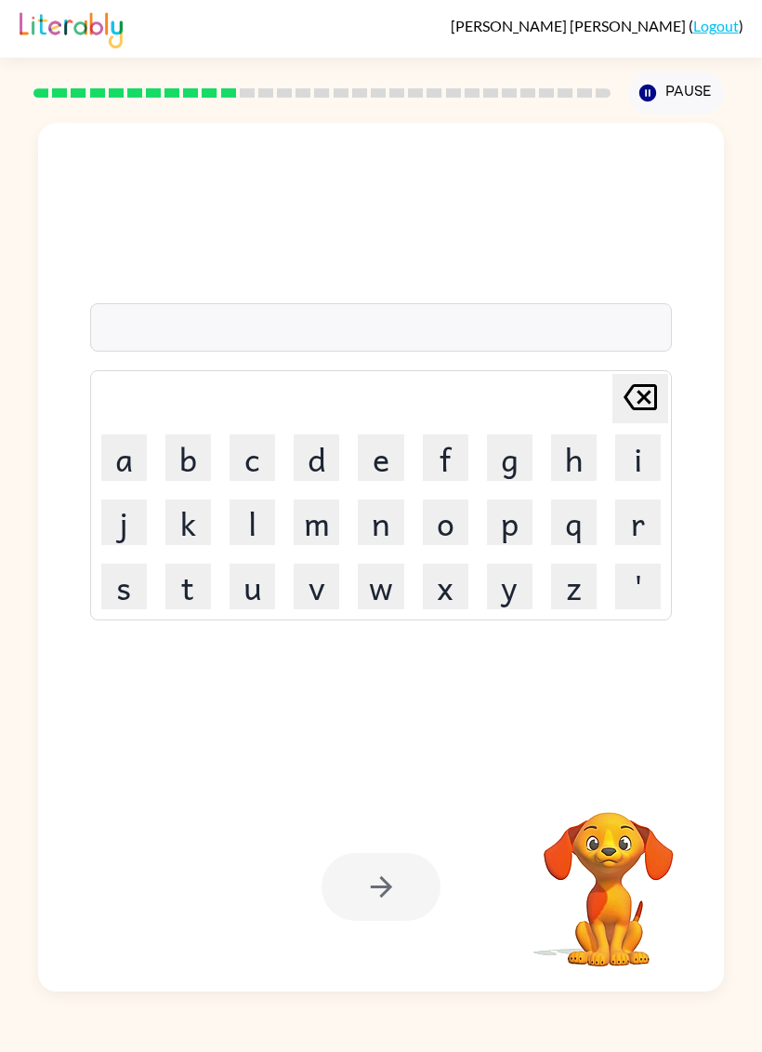
click at [184, 305] on div at bounding box center [381, 327] width 583 height 48
click at [514, 457] on button "g" at bounding box center [510, 457] width 46 height 46
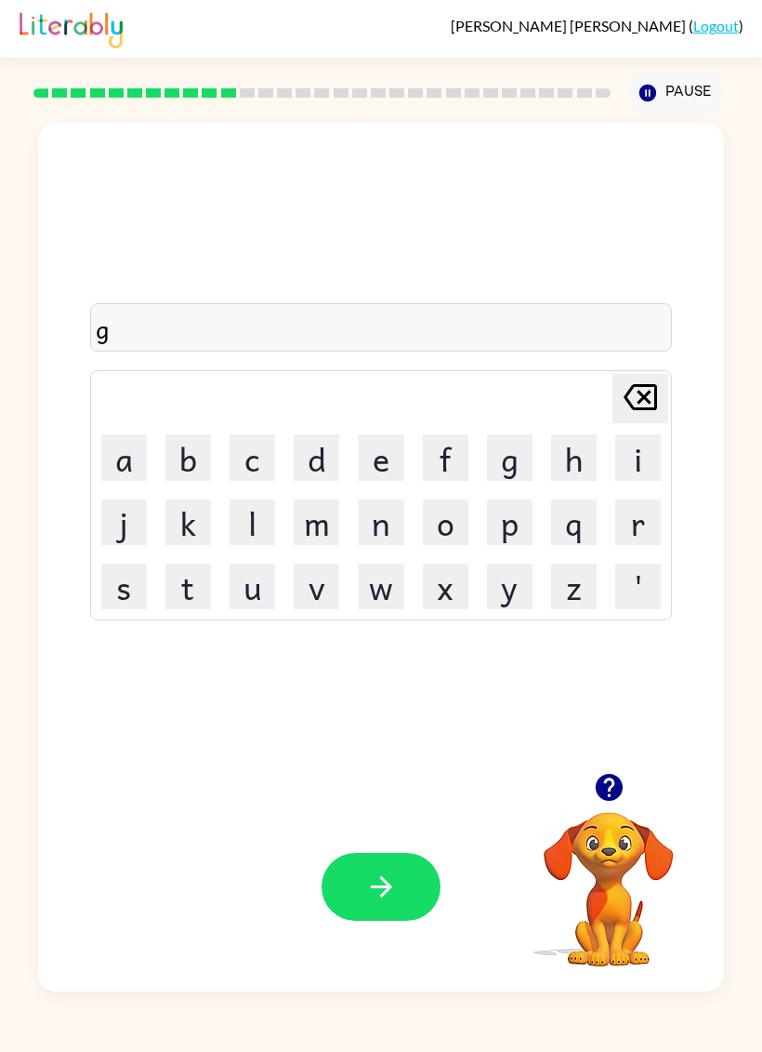
click at [107, 456] on button "a" at bounding box center [124, 457] width 46 height 46
click at [569, 574] on button "z" at bounding box center [574, 586] width 46 height 46
click at [380, 454] on button "e" at bounding box center [381, 457] width 46 height 46
click at [393, 916] on button "button" at bounding box center [381, 887] width 119 height 68
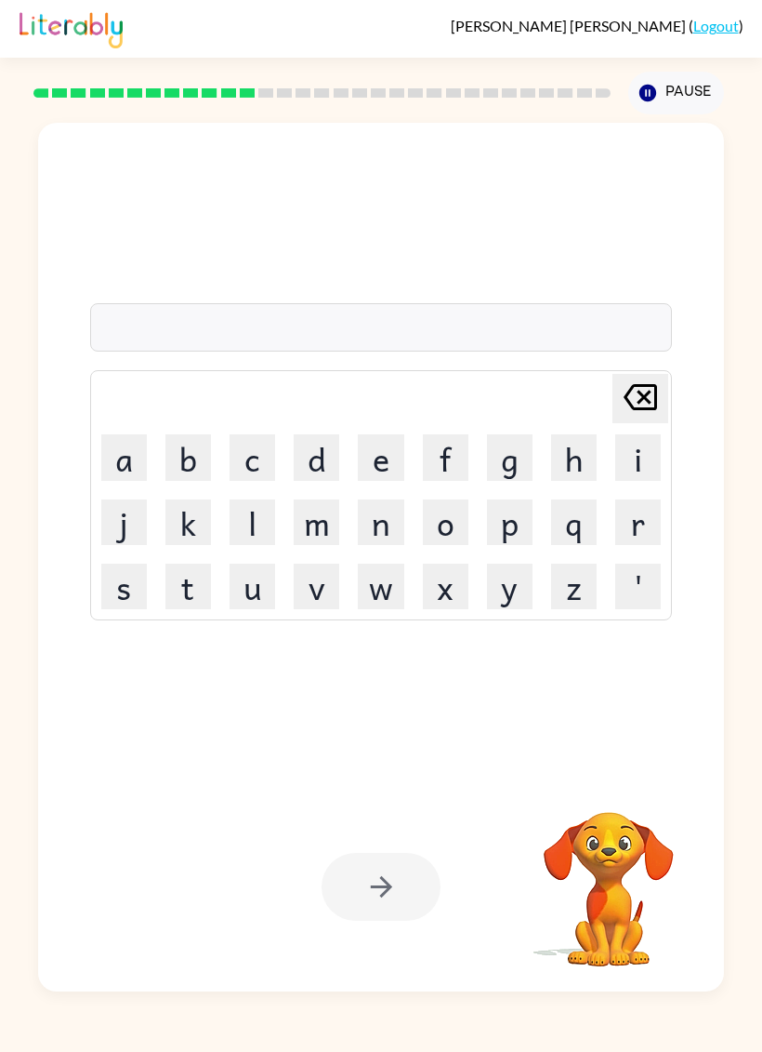
click at [377, 456] on button "e" at bounding box center [381, 457] width 46 height 46
click at [580, 600] on button "z" at bounding box center [574, 586] width 46 height 46
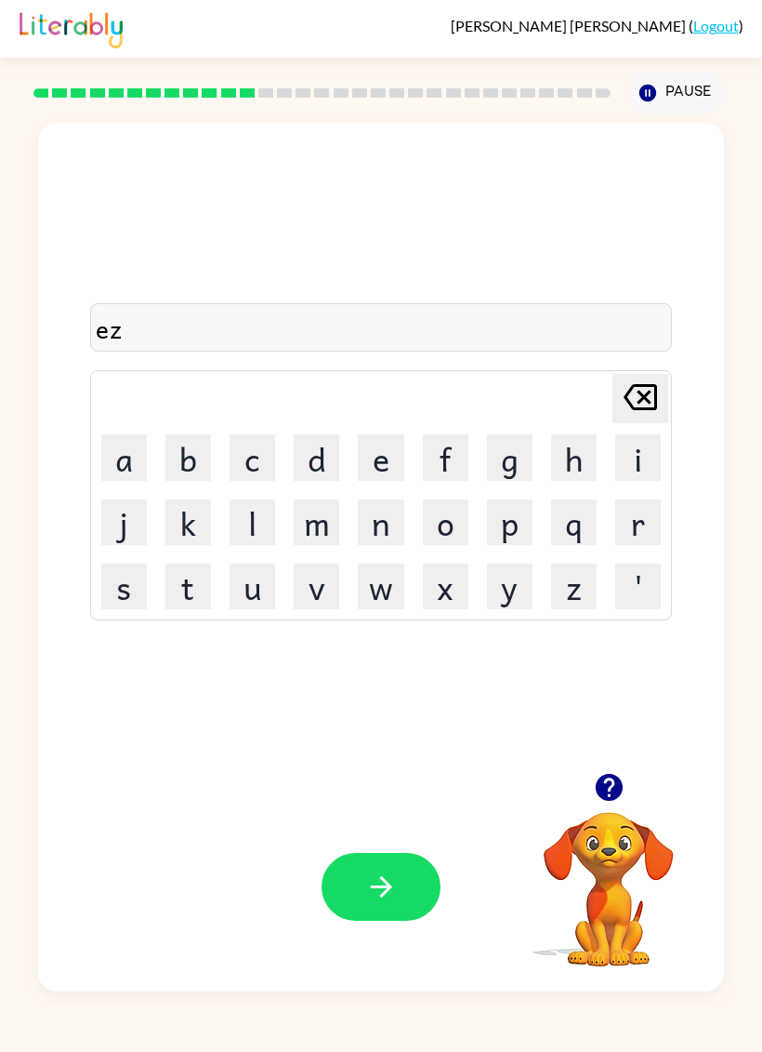
click at [132, 600] on button "s" at bounding box center [124, 586] width 46 height 46
click at [513, 523] on button "p" at bounding box center [510, 522] width 46 height 46
click at [261, 512] on button "l" at bounding box center [253, 522] width 46 height 46
click at [453, 522] on button "o" at bounding box center [446, 522] width 46 height 46
click at [328, 457] on button "d" at bounding box center [317, 457] width 46 height 46
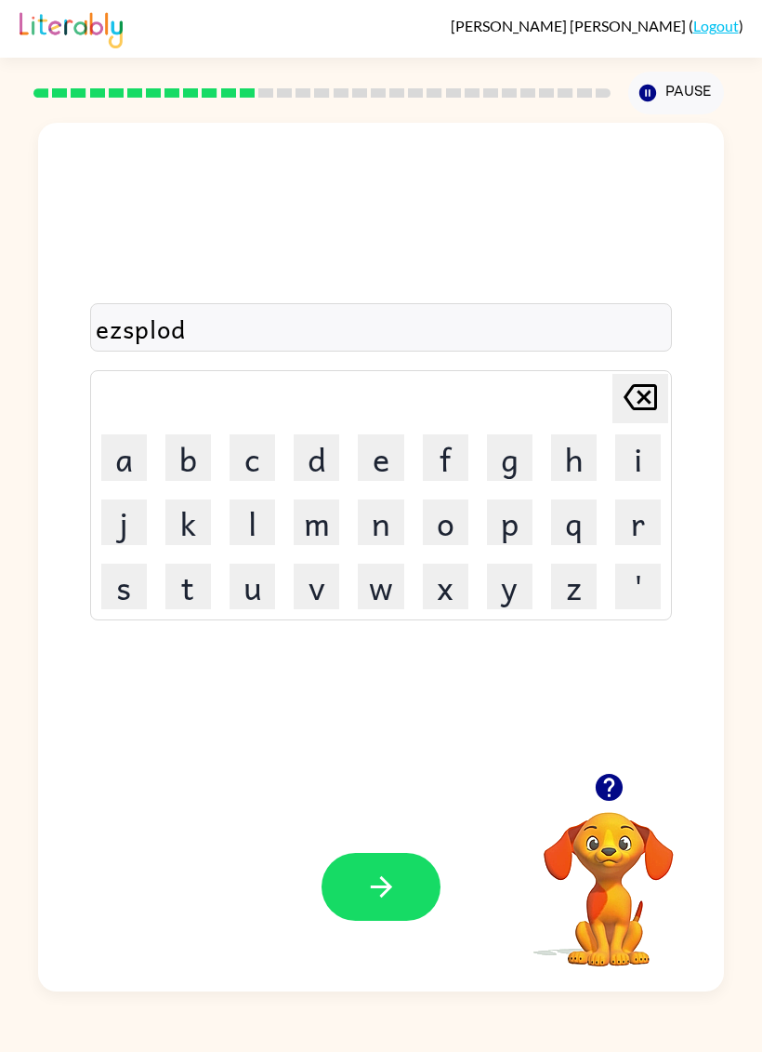
click at [368, 915] on button "button" at bounding box center [381, 887] width 119 height 68
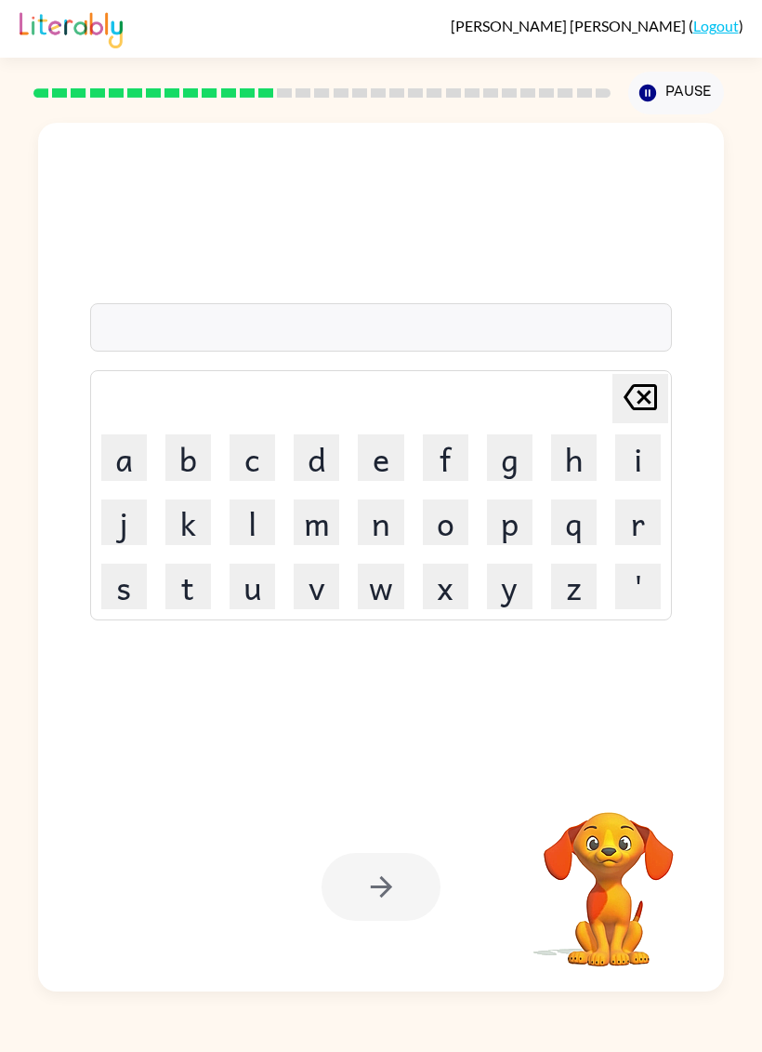
click at [607, 813] on video "Your browser must support playing .mp4 files to use Literably. Please try using…" at bounding box center [609, 876] width 186 height 186
click at [614, 850] on video "Your browser must support playing .mp4 files to use Literably. Please try using…" at bounding box center [609, 876] width 186 height 186
click at [613, 850] on video "Your browser must support playing .mp4 files to use Literably. Please try using…" at bounding box center [609, 876] width 186 height 186
click at [627, 840] on video "Your browser must support playing .mp4 files to use Literably. Please try using…" at bounding box center [609, 876] width 186 height 186
click at [626, 840] on video "Your browser must support playing .mp4 files to use Literably. Please try using…" at bounding box center [609, 876] width 186 height 186
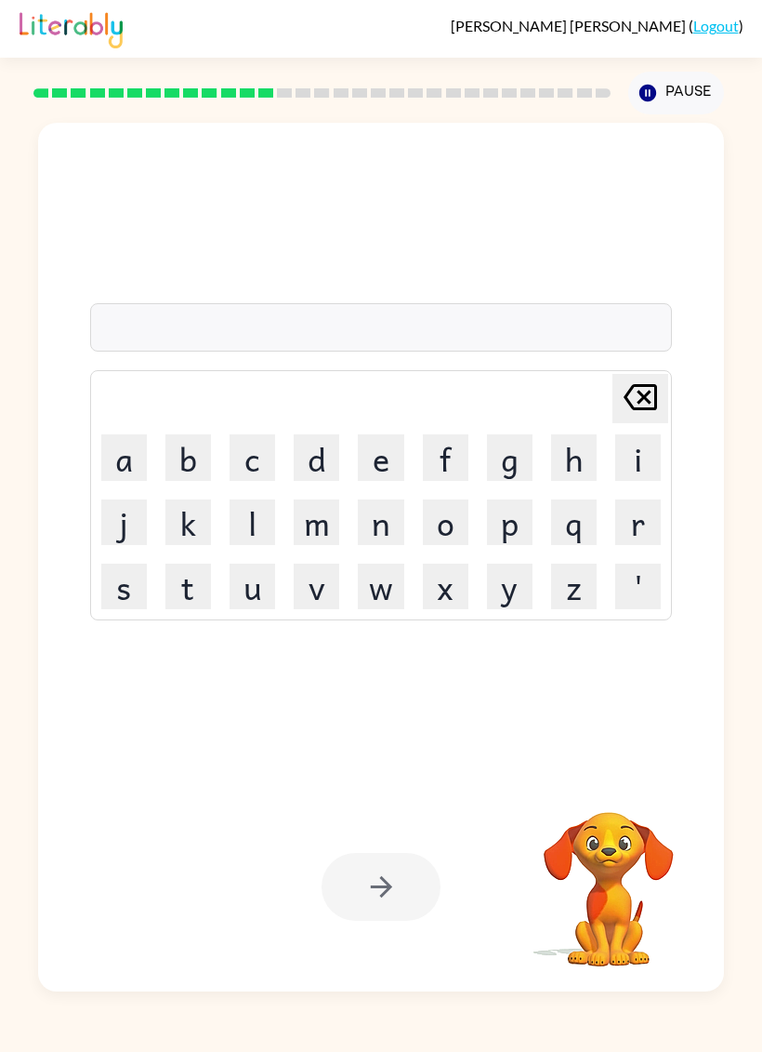
click at [113, 598] on button "s" at bounding box center [124, 586] width 46 height 46
click at [390, 593] on button "w" at bounding box center [381, 586] width 46 height 46
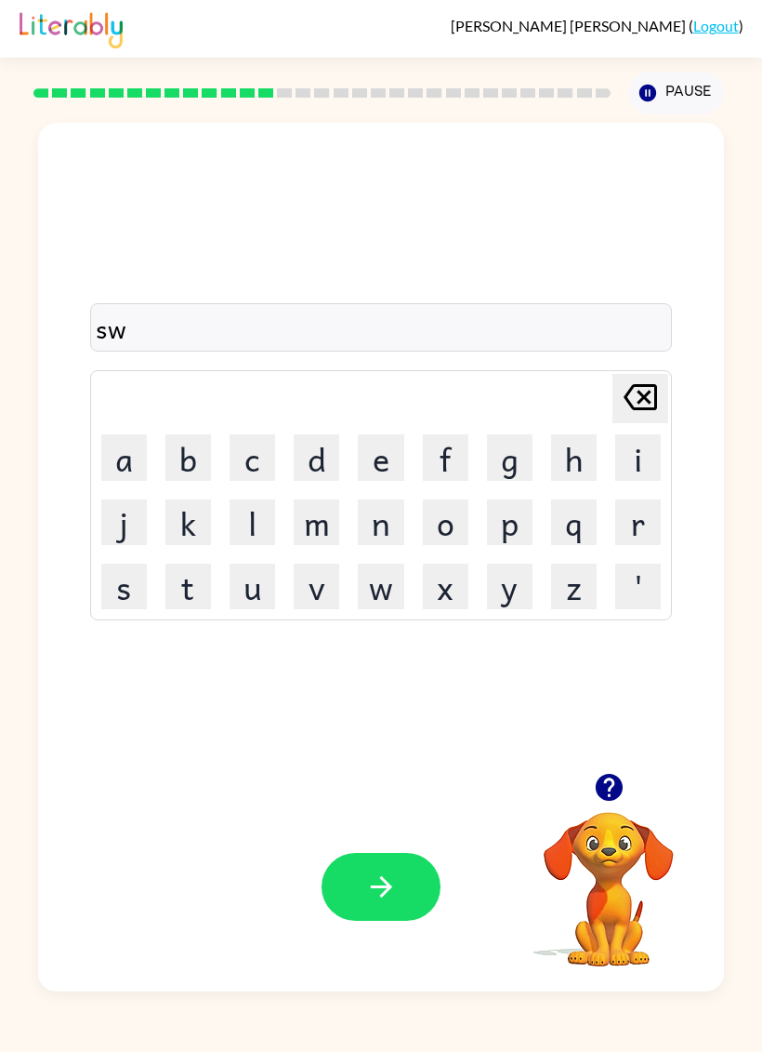
click at [380, 448] on button "e" at bounding box center [381, 457] width 46 height 46
click at [376, 448] on button "e" at bounding box center [381, 457] width 46 height 46
click at [201, 595] on button "t" at bounding box center [188, 586] width 46 height 46
click at [381, 525] on button "n" at bounding box center [381, 522] width 46 height 46
click at [635, 460] on button "i" at bounding box center [638, 457] width 46 height 46
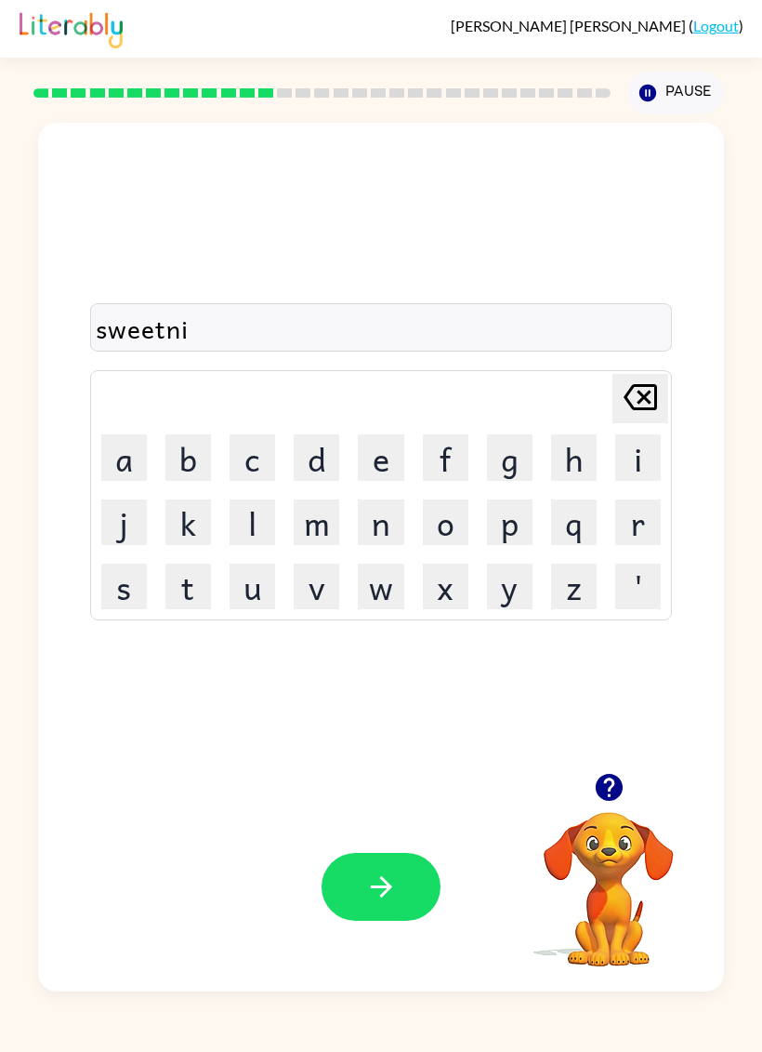
click at [116, 586] on button "s" at bounding box center [124, 586] width 46 height 46
click at [364, 911] on button "button" at bounding box center [381, 887] width 119 height 68
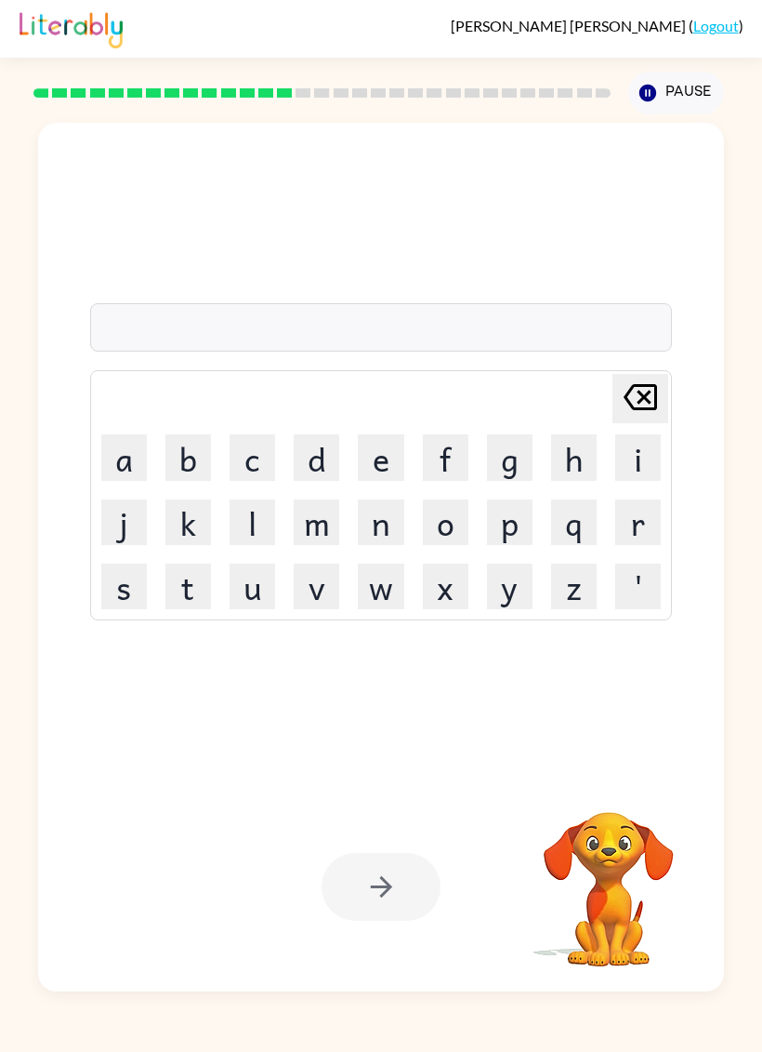
click at [437, 839] on div "Your browser must support playing .mp4 files to use Literably. Please try using…" at bounding box center [381, 886] width 686 height 209
click at [536, 417] on td "[PERSON_NAME] last character input" at bounding box center [381, 398] width 577 height 51
click at [574, 464] on button "h" at bounding box center [574, 457] width 46 height 46
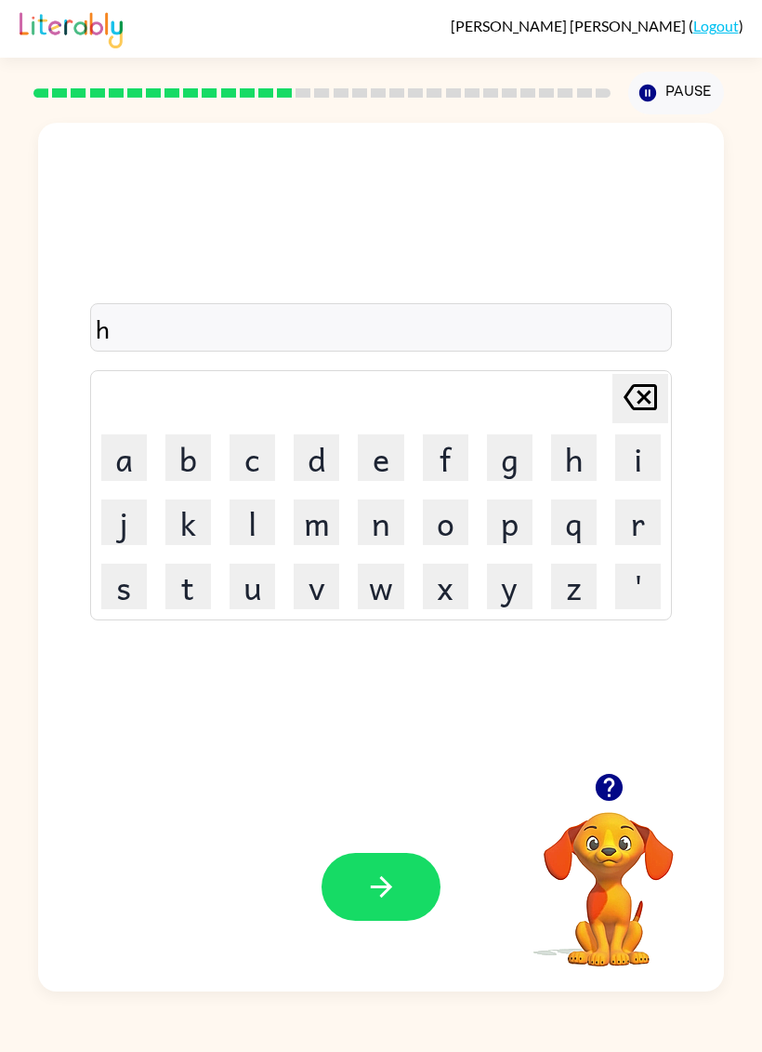
click at [650, 467] on button "i" at bounding box center [638, 457] width 46 height 46
click at [520, 521] on button "p" at bounding box center [510, 522] width 46 height 46
click at [463, 507] on button "o" at bounding box center [446, 522] width 46 height 46
click at [351, 874] on button "button" at bounding box center [381, 887] width 119 height 68
click at [445, 444] on button "f" at bounding box center [446, 457] width 46 height 46
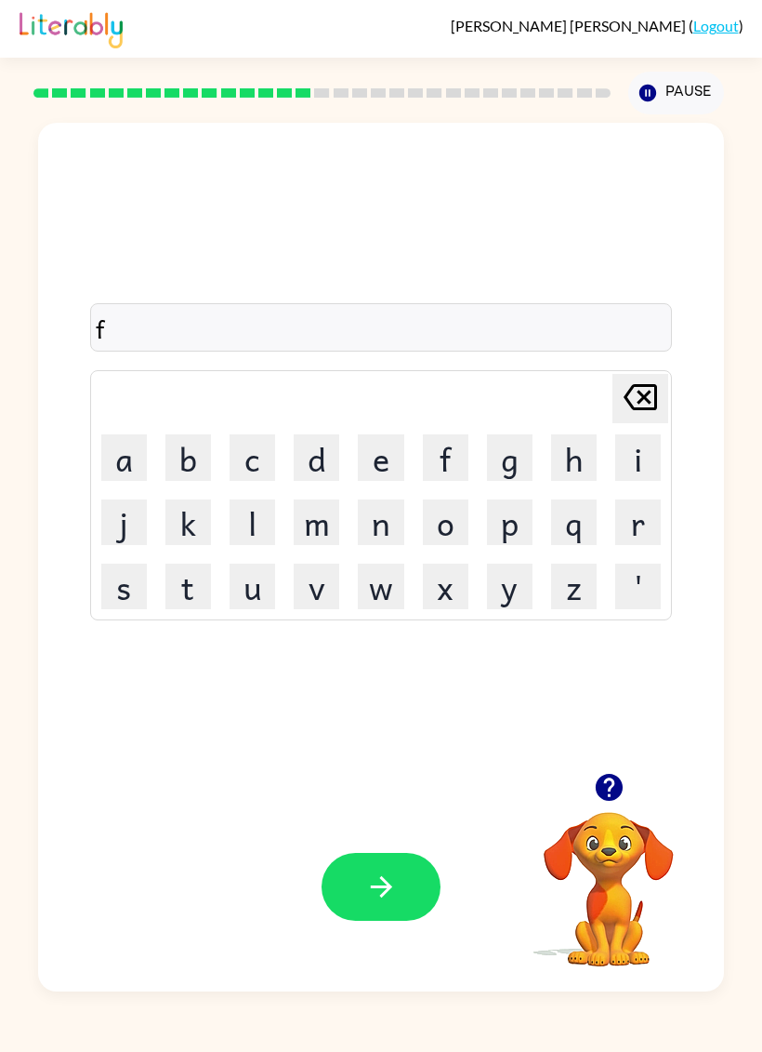
click at [453, 512] on button "o" at bounding box center [446, 522] width 46 height 46
click at [637, 518] on button "r" at bounding box center [638, 522] width 46 height 46
click at [184, 523] on button "k" at bounding box center [188, 522] width 46 height 46
click at [378, 899] on icon "button" at bounding box center [381, 886] width 33 height 33
click at [391, 587] on button "w" at bounding box center [381, 586] width 46 height 46
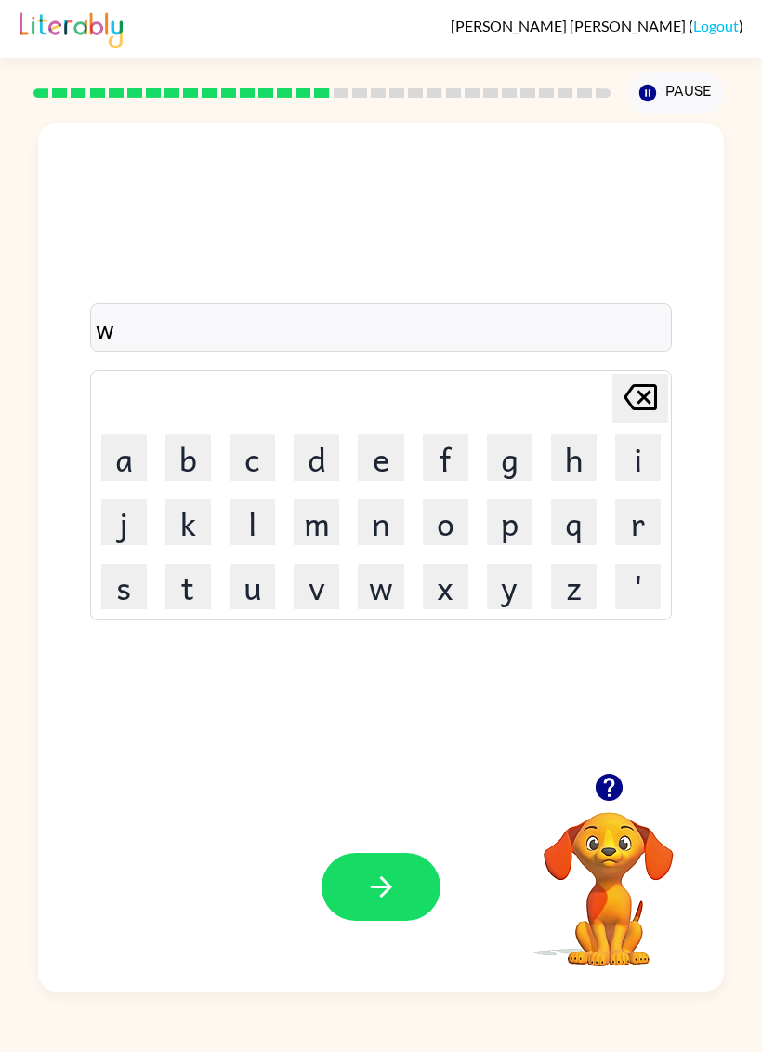
click at [369, 454] on button "e" at bounding box center [381, 457] width 46 height 46
click at [311, 469] on button "d" at bounding box center [317, 457] width 46 height 46
click at [635, 398] on icon "[PERSON_NAME] last character input" at bounding box center [640, 397] width 45 height 45
click at [182, 458] on button "b" at bounding box center [188, 457] width 46 height 46
click at [393, 899] on icon "button" at bounding box center [381, 886] width 33 height 33
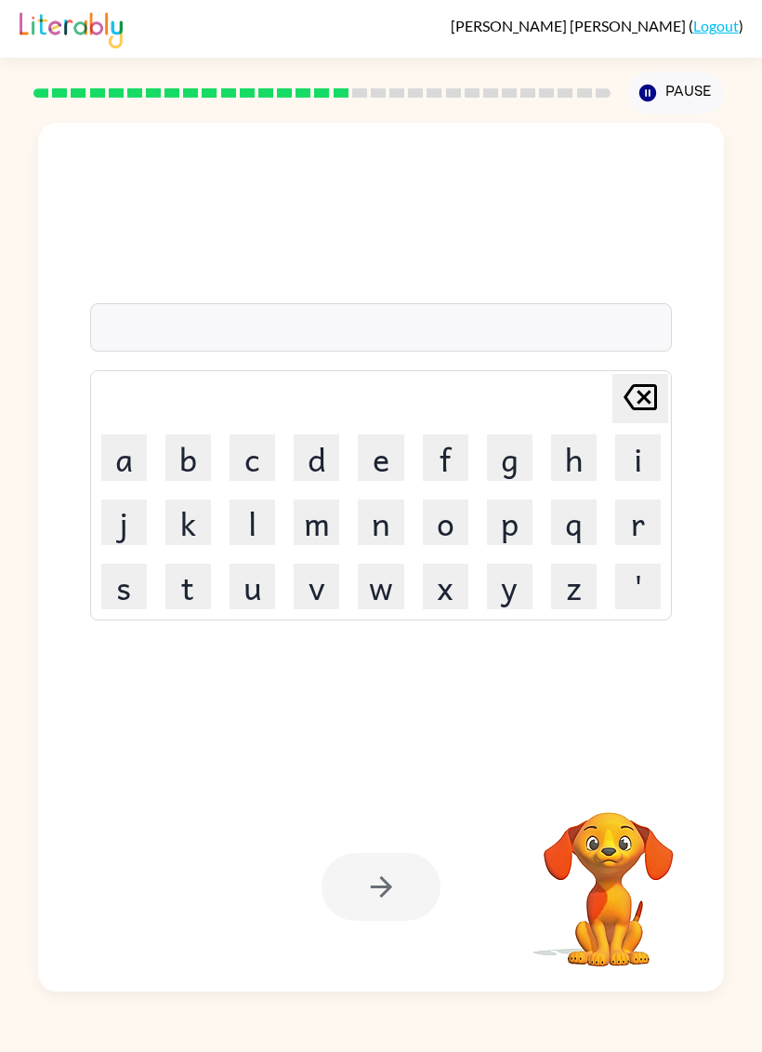
click at [135, 575] on button "s" at bounding box center [124, 586] width 46 height 46
click at [249, 510] on button "l" at bounding box center [253, 522] width 46 height 46
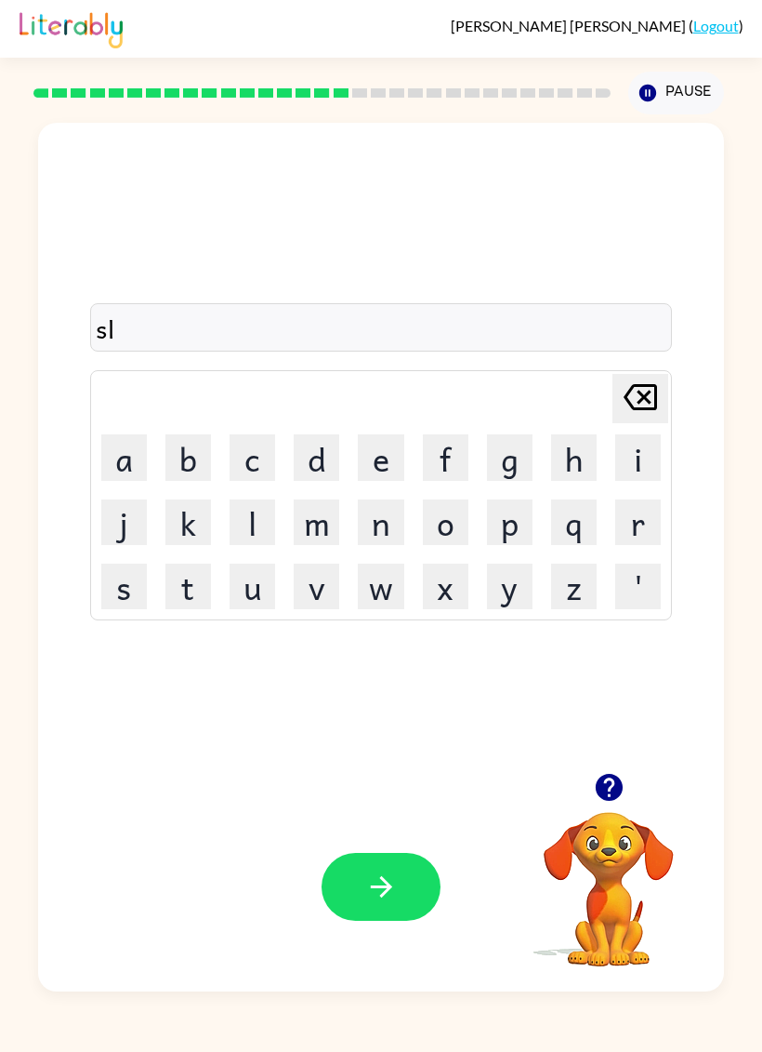
click at [378, 451] on button "e" at bounding box center [381, 457] width 46 height 46
click at [393, 460] on button "e" at bounding box center [381, 457] width 46 height 46
click at [633, 398] on icon "[PERSON_NAME] last character input" at bounding box center [640, 397] width 45 height 45
click at [514, 525] on button "p" at bounding box center [510, 522] width 46 height 46
click at [184, 585] on button "t" at bounding box center [188, 586] width 46 height 46
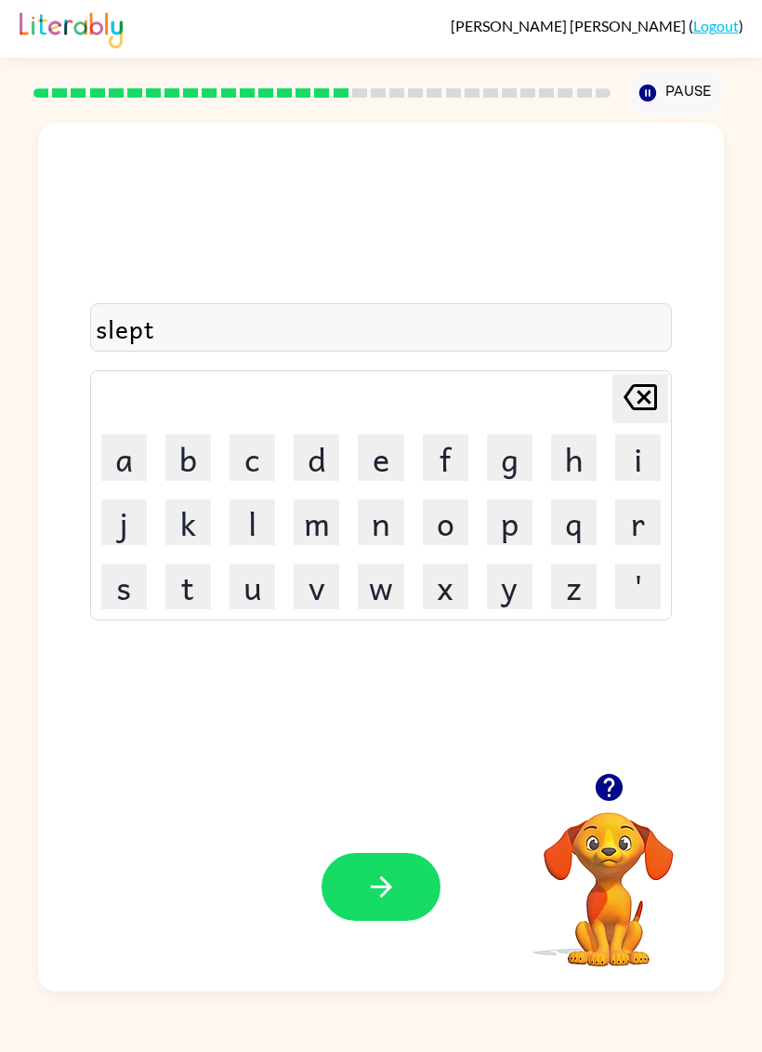
click at [394, 873] on icon "button" at bounding box center [381, 886] width 33 height 33
click at [571, 456] on button "h" at bounding box center [574, 457] width 46 height 46
click at [135, 448] on button "a" at bounding box center [124, 457] width 46 height 46
click at [645, 531] on button "r" at bounding box center [638, 522] width 46 height 46
click at [301, 436] on button "d" at bounding box center [317, 457] width 46 height 46
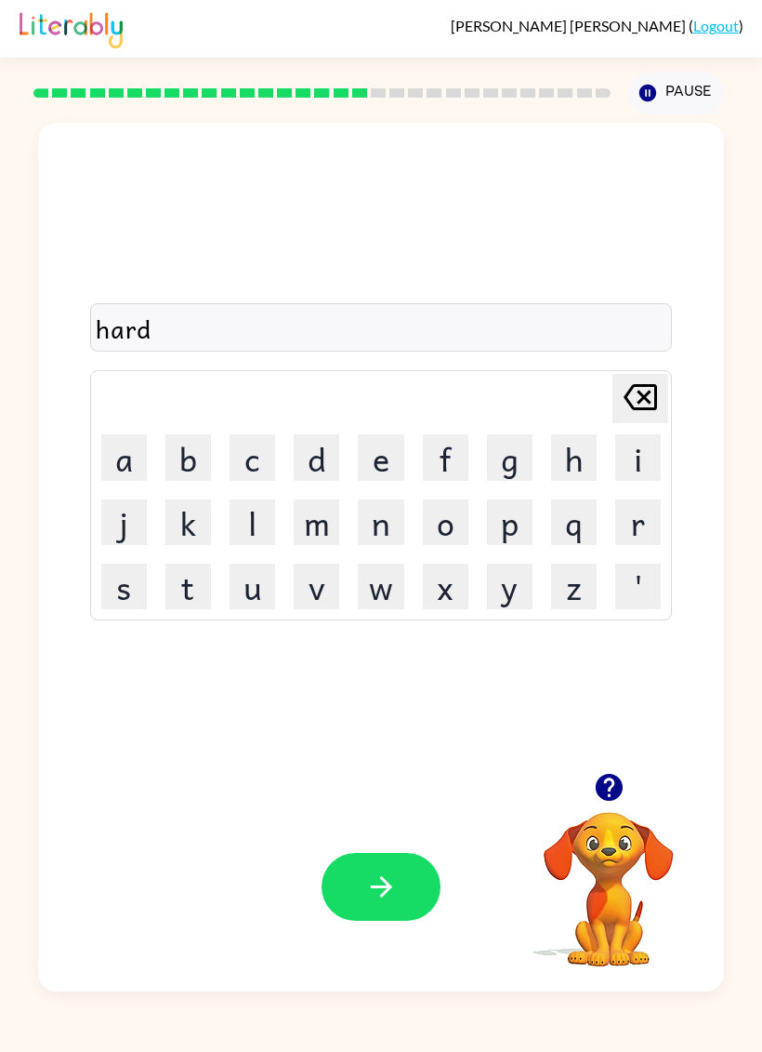
click at [389, 899] on icon "button" at bounding box center [381, 886] width 33 height 33
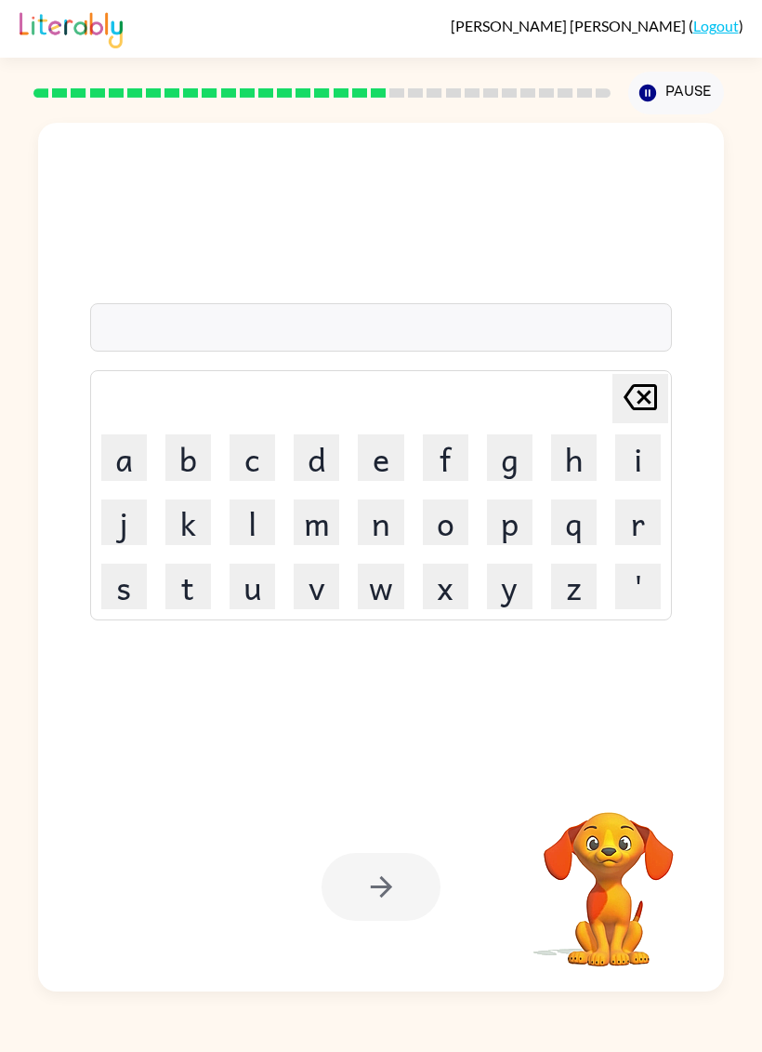
click at [654, 518] on button "r" at bounding box center [638, 522] width 46 height 46
click at [445, 522] on button "o" at bounding box center [446, 522] width 46 height 46
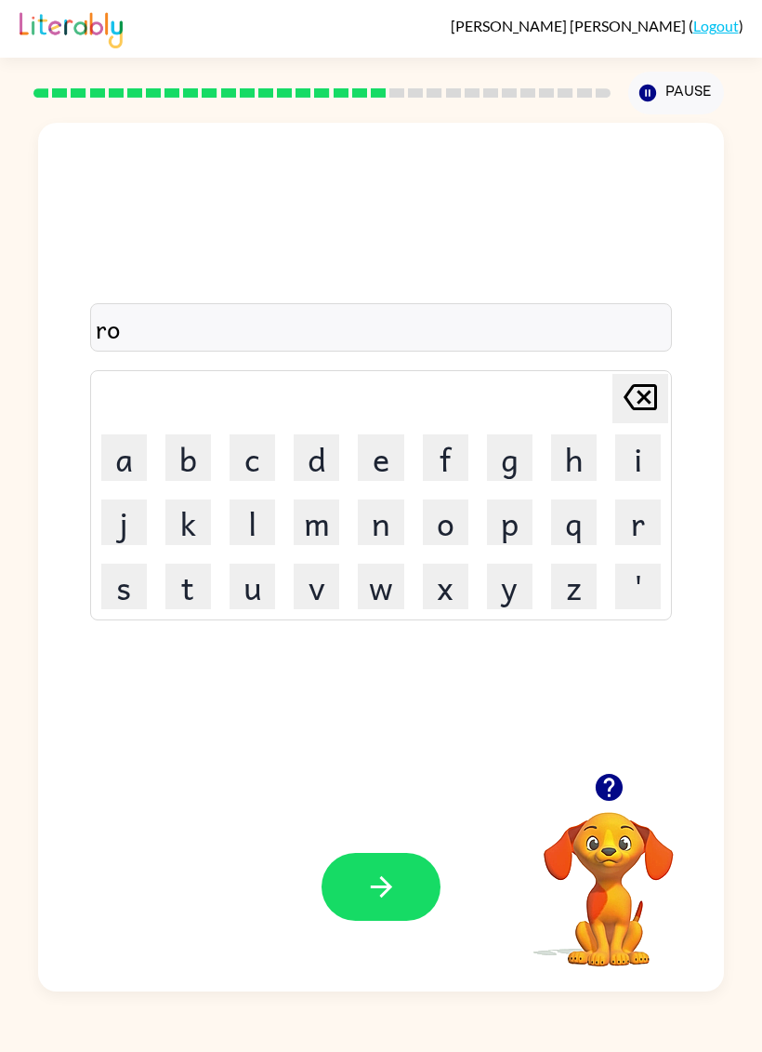
click at [325, 459] on button "d" at bounding box center [317, 457] width 46 height 46
click at [403, 882] on button "button" at bounding box center [381, 887] width 119 height 68
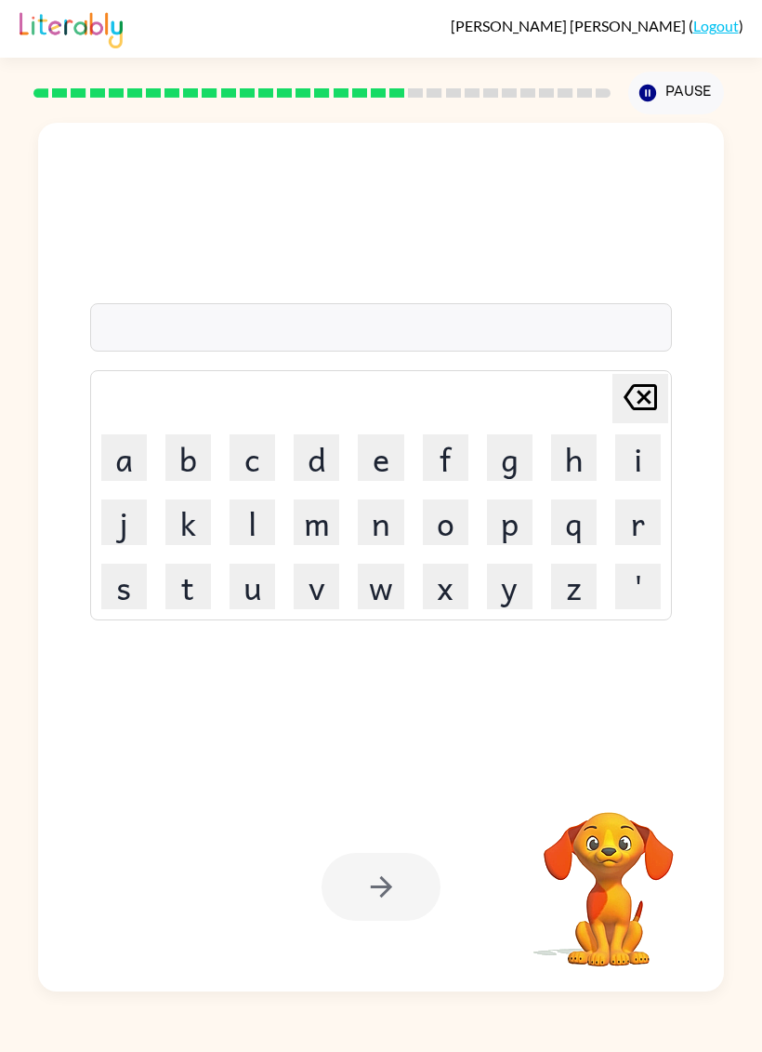
click at [644, 522] on button "r" at bounding box center [638, 522] width 46 height 46
click at [390, 451] on button "e" at bounding box center [381, 457] width 46 height 46
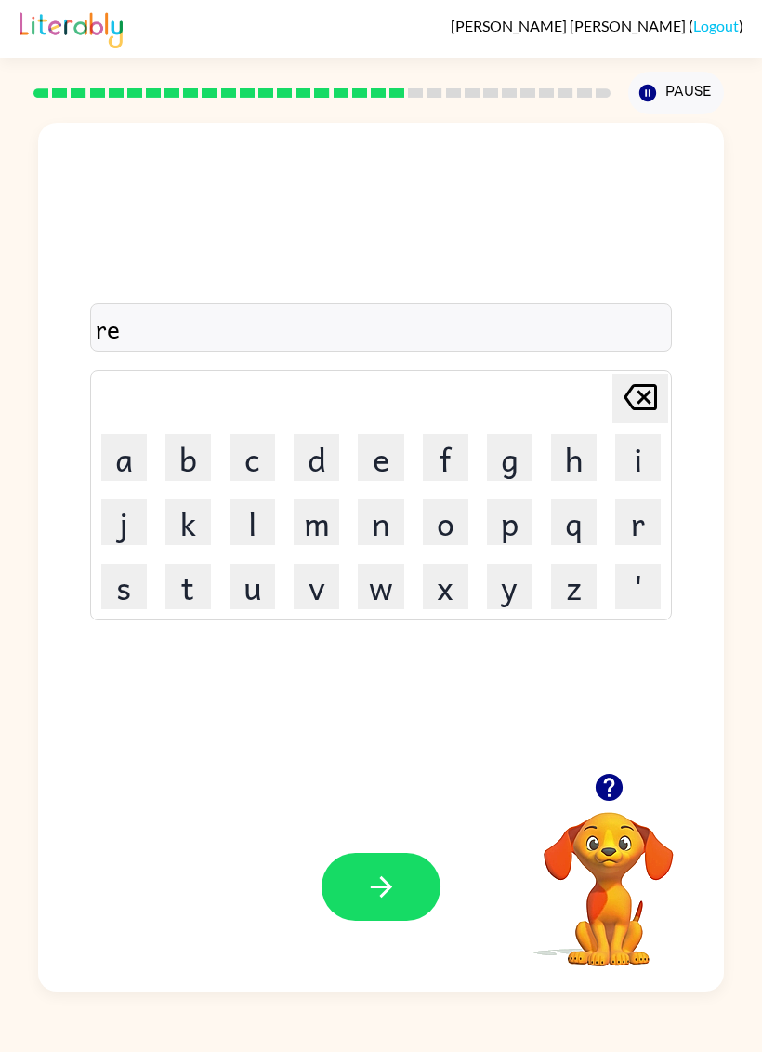
click at [127, 539] on button "j" at bounding box center [124, 522] width 46 height 46
click at [651, 395] on icon "[PERSON_NAME] last character input" at bounding box center [640, 397] width 45 height 45
click at [137, 579] on button "s" at bounding box center [124, 586] width 46 height 46
click at [184, 586] on button "t" at bounding box center [188, 586] width 46 height 46
click at [380, 450] on button "e" at bounding box center [381, 457] width 46 height 46
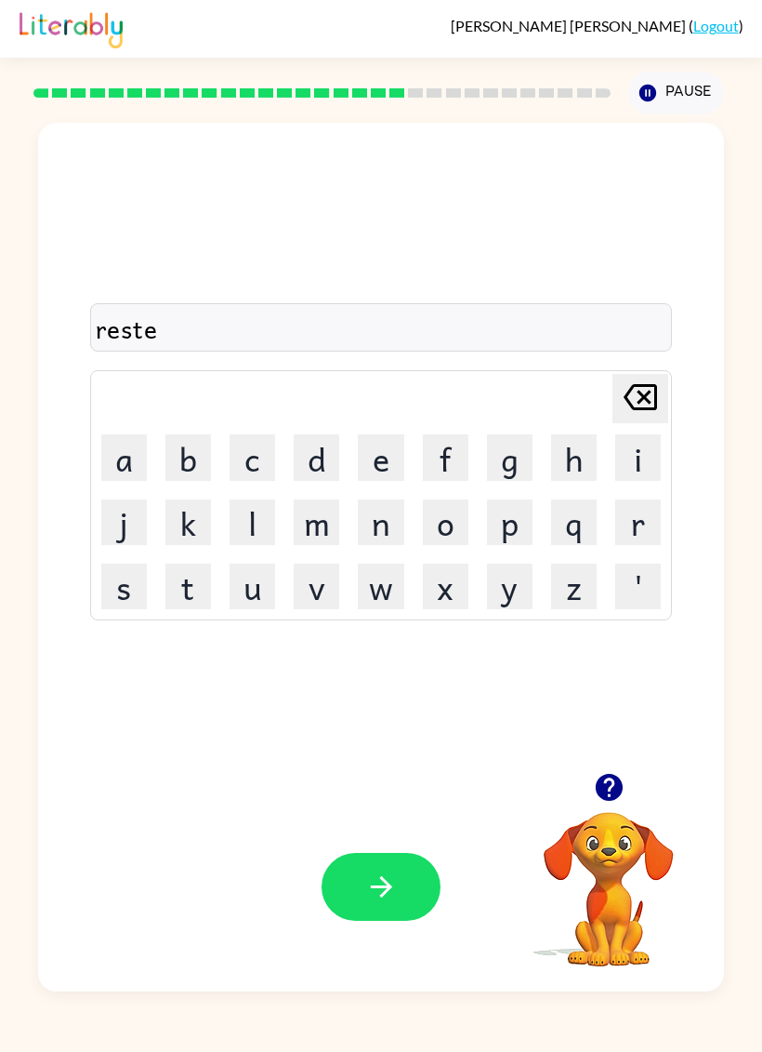
click at [319, 464] on button "d" at bounding box center [317, 457] width 46 height 46
click at [376, 887] on icon "button" at bounding box center [380, 886] width 21 height 21
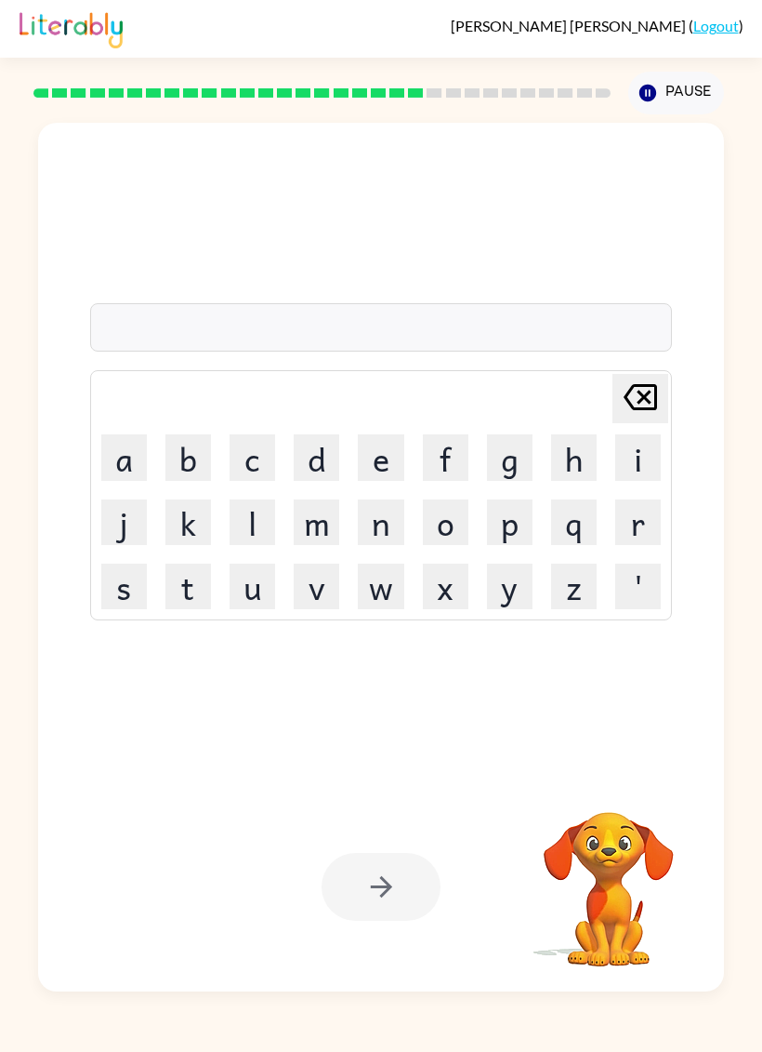
click at [385, 582] on button "w" at bounding box center [381, 586] width 46 height 46
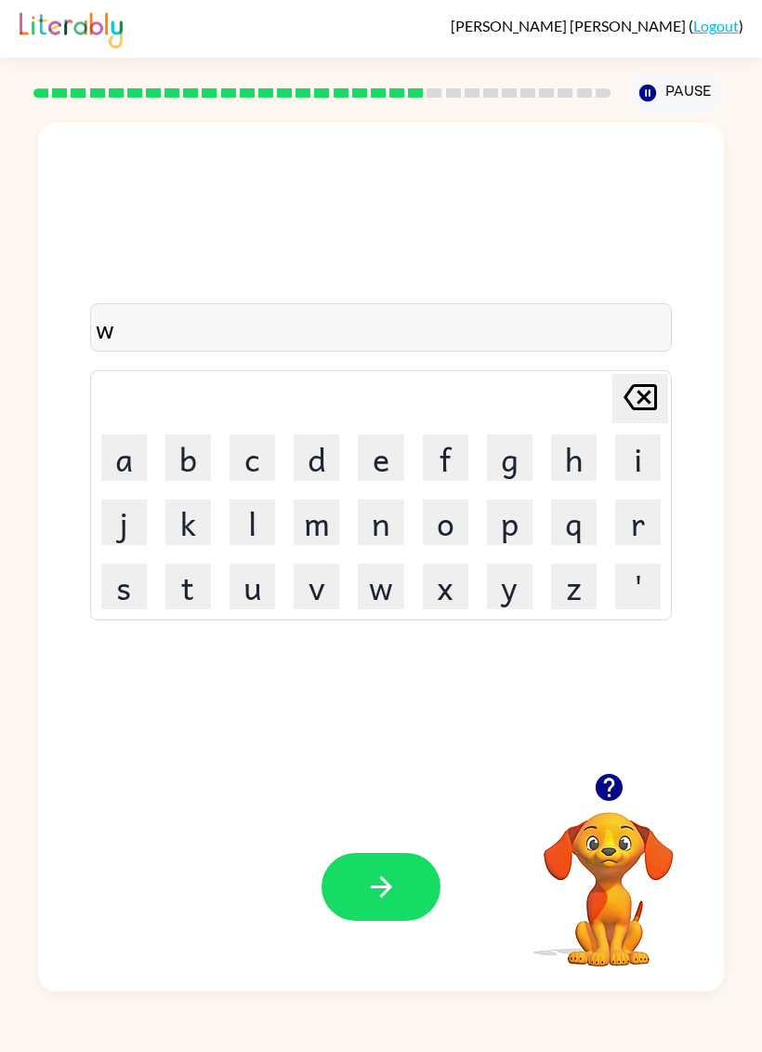
click at [124, 451] on button "a" at bounding box center [124, 457] width 46 height 46
click at [183, 525] on button "k" at bounding box center [188, 522] width 46 height 46
click at [389, 459] on button "e" at bounding box center [381, 457] width 46 height 46
click at [365, 899] on icon "button" at bounding box center [381, 886] width 33 height 33
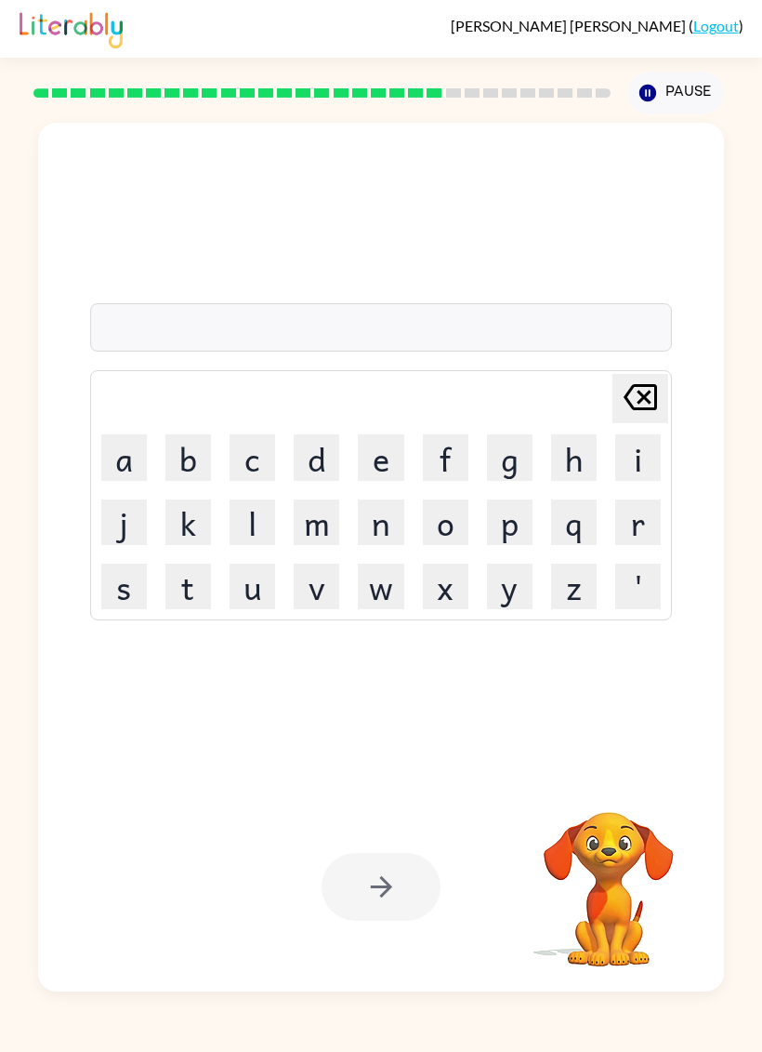
click at [130, 576] on button "s" at bounding box center [124, 586] width 46 height 46
click at [389, 511] on button "n" at bounding box center [381, 522] width 46 height 46
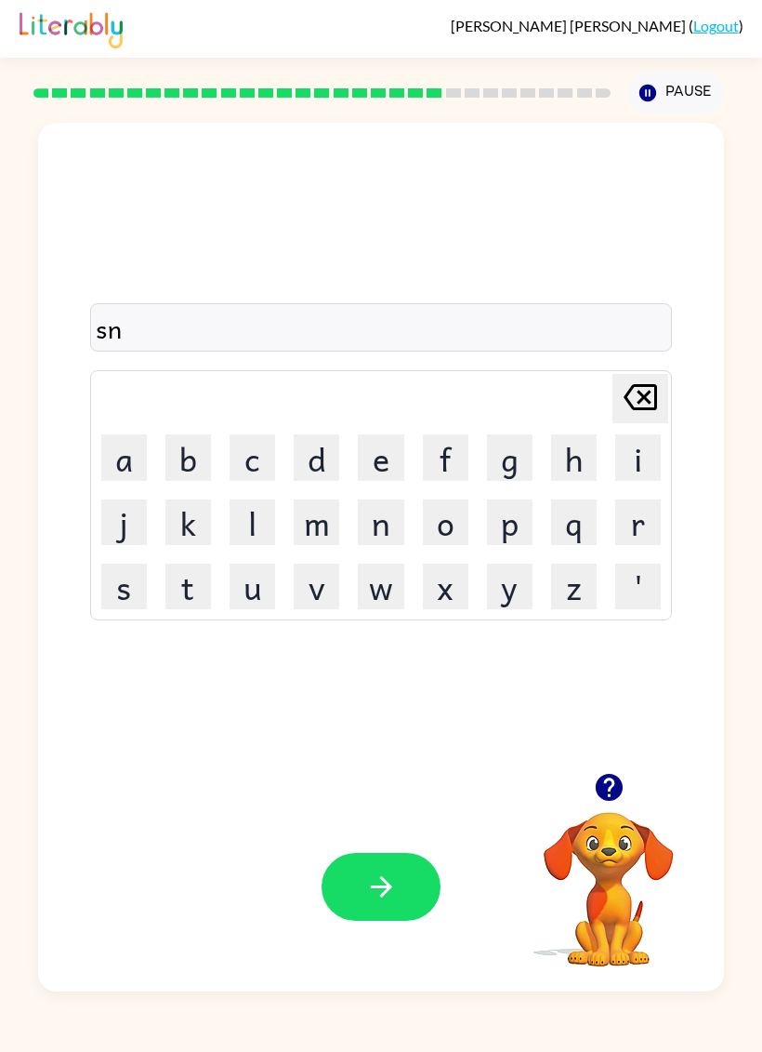
click at [435, 522] on button "o" at bounding box center [446, 522] width 46 height 46
click at [373, 582] on button "w" at bounding box center [381, 586] width 46 height 46
click at [324, 513] on button "m" at bounding box center [317, 522] width 46 height 46
click at [131, 465] on button "a" at bounding box center [124, 457] width 46 height 46
click at [297, 522] on button "m" at bounding box center [317, 522] width 46 height 46
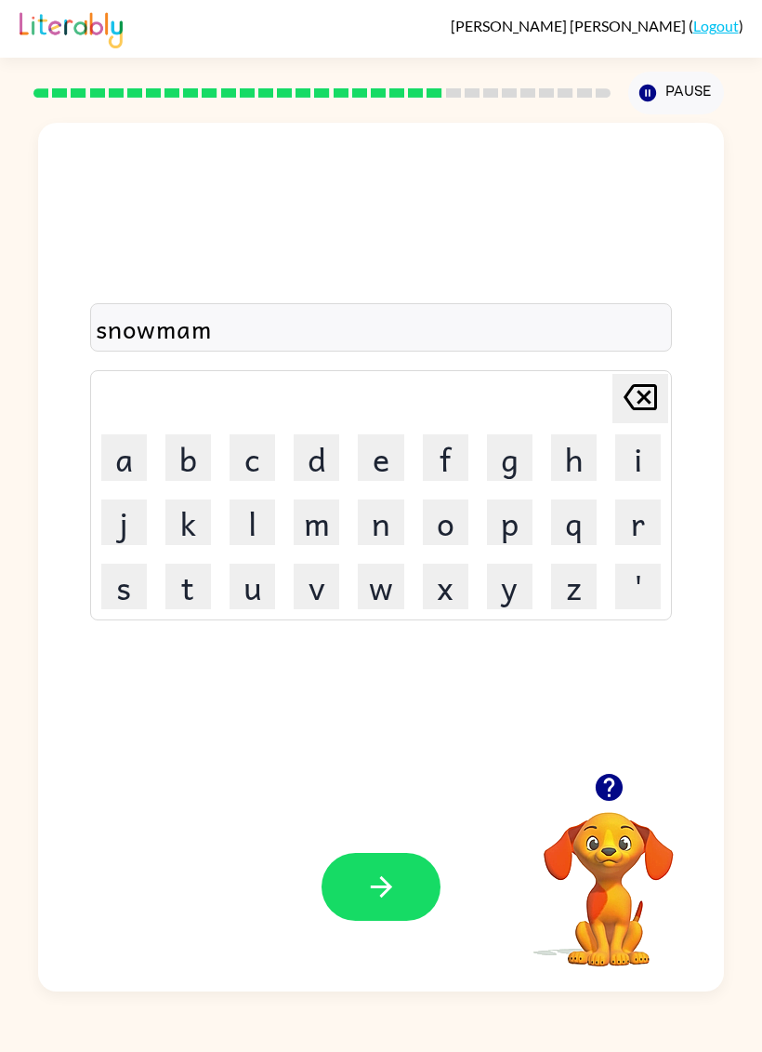
click at [644, 403] on icon "[PERSON_NAME] last character input" at bounding box center [640, 397] width 45 height 45
click at [396, 521] on button "n" at bounding box center [381, 522] width 46 height 46
click at [358, 917] on button "button" at bounding box center [381, 887] width 119 height 68
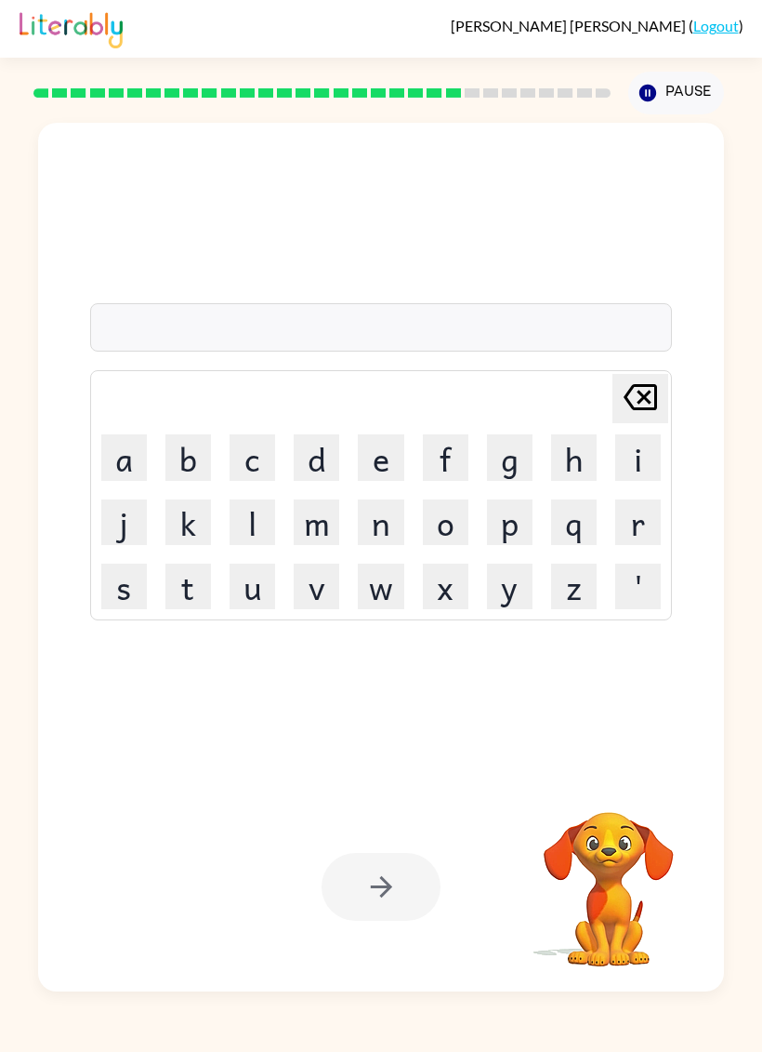
click at [377, 588] on button "w" at bounding box center [381, 586] width 46 height 46
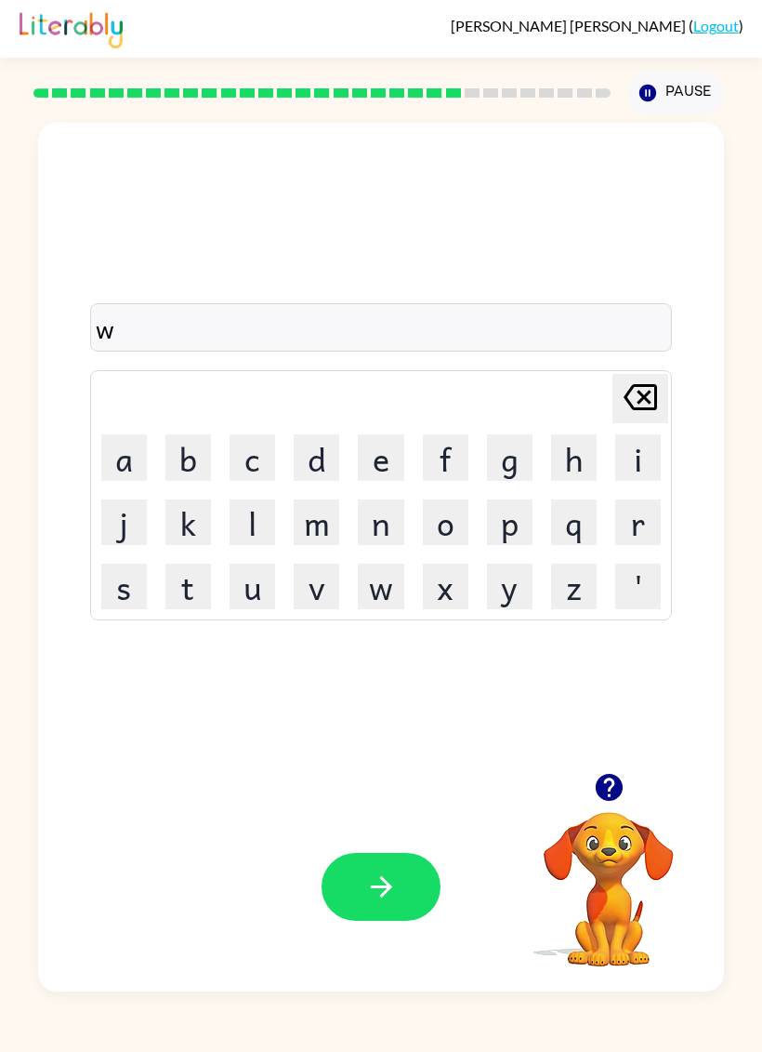
click at [653, 466] on button "i" at bounding box center [638, 457] width 46 height 46
click at [383, 536] on button "n" at bounding box center [381, 522] width 46 height 46
click at [182, 586] on button "t" at bounding box center [188, 586] width 46 height 46
click at [391, 443] on button "e" at bounding box center [381, 457] width 46 height 46
click at [649, 522] on button "r" at bounding box center [638, 522] width 46 height 46
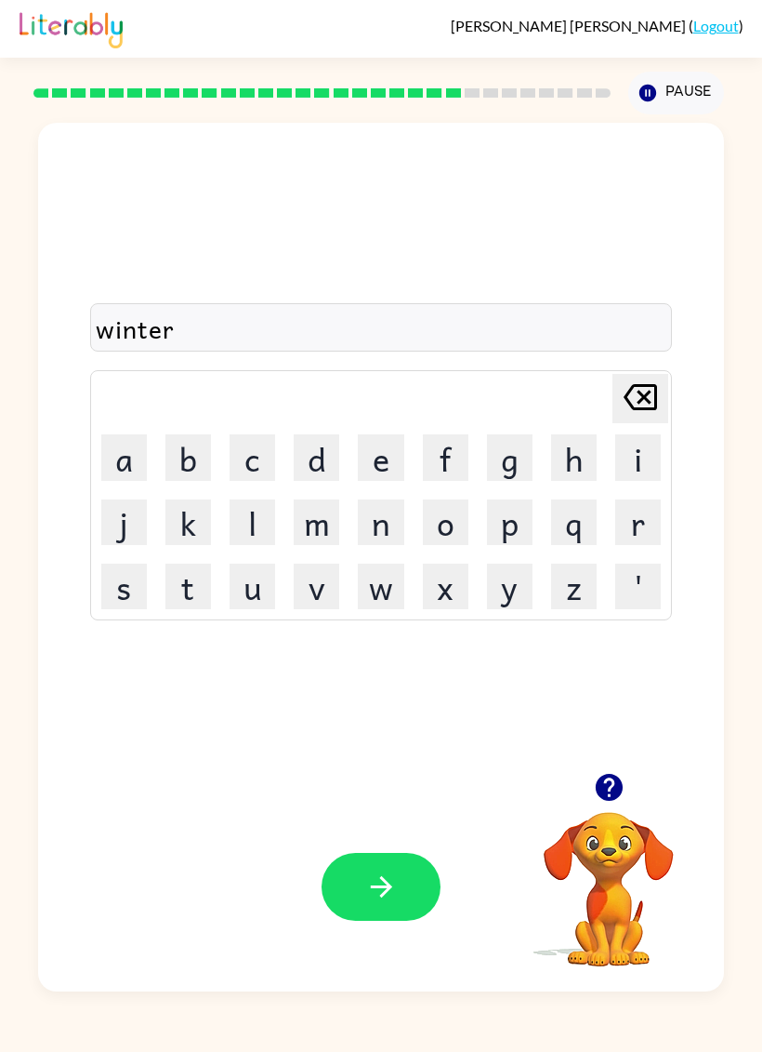
click at [337, 902] on button "button" at bounding box center [381, 887] width 119 height 68
click at [255, 464] on button "c" at bounding box center [253, 457] width 46 height 46
click at [561, 449] on button "h" at bounding box center [574, 457] width 46 height 46
click at [381, 455] on button "e" at bounding box center [381, 457] width 46 height 46
click at [127, 588] on button "s" at bounding box center [124, 586] width 46 height 46
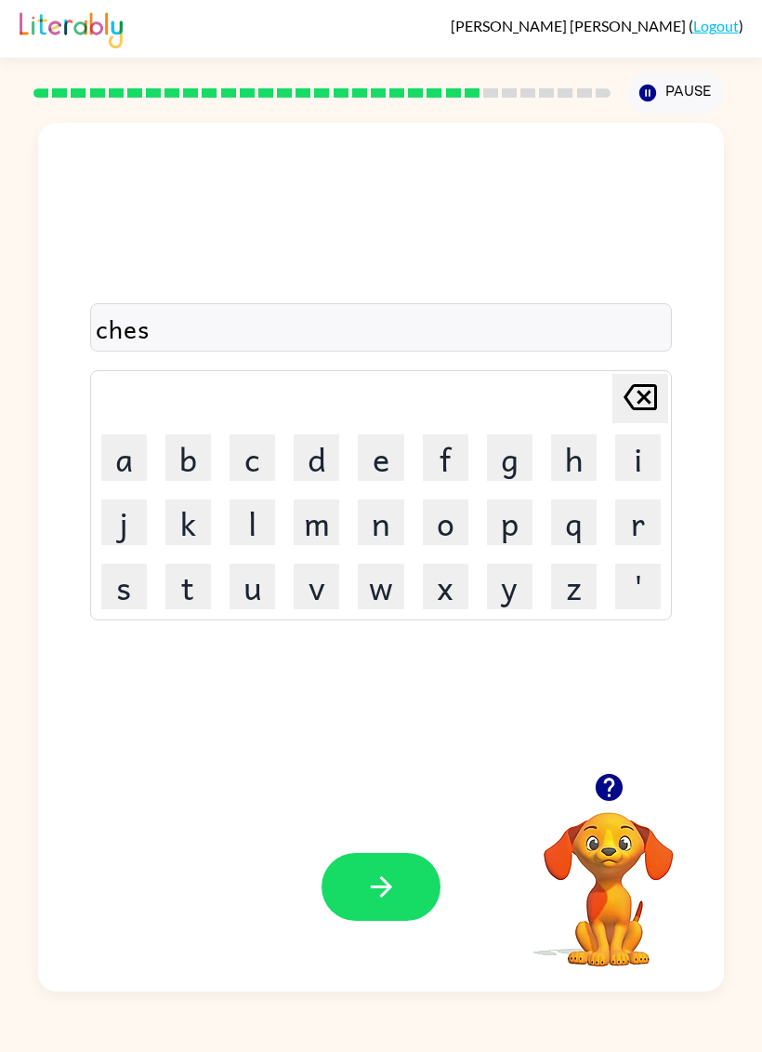
click at [206, 580] on button "t" at bounding box center [188, 586] width 46 height 46
click at [353, 900] on button "button" at bounding box center [381, 887] width 119 height 68
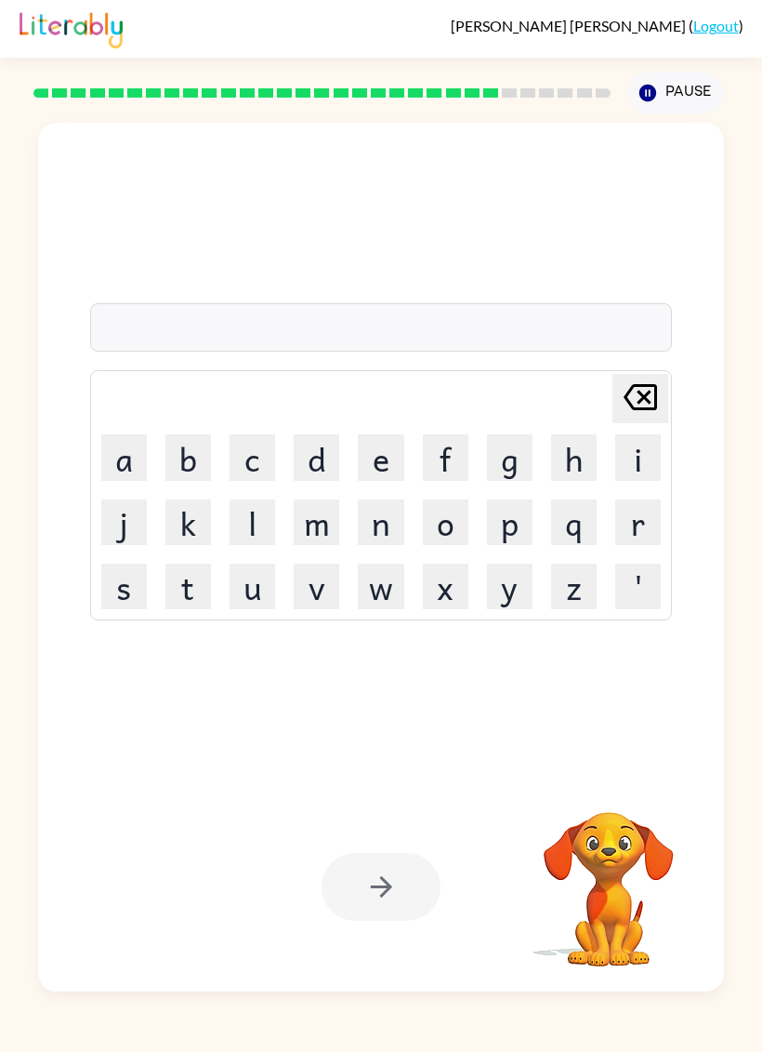
click at [129, 594] on button "s" at bounding box center [124, 586] width 46 height 46
click at [247, 583] on button "u" at bounding box center [253, 586] width 46 height 46
click at [312, 451] on button "d" at bounding box center [317, 457] width 46 height 46
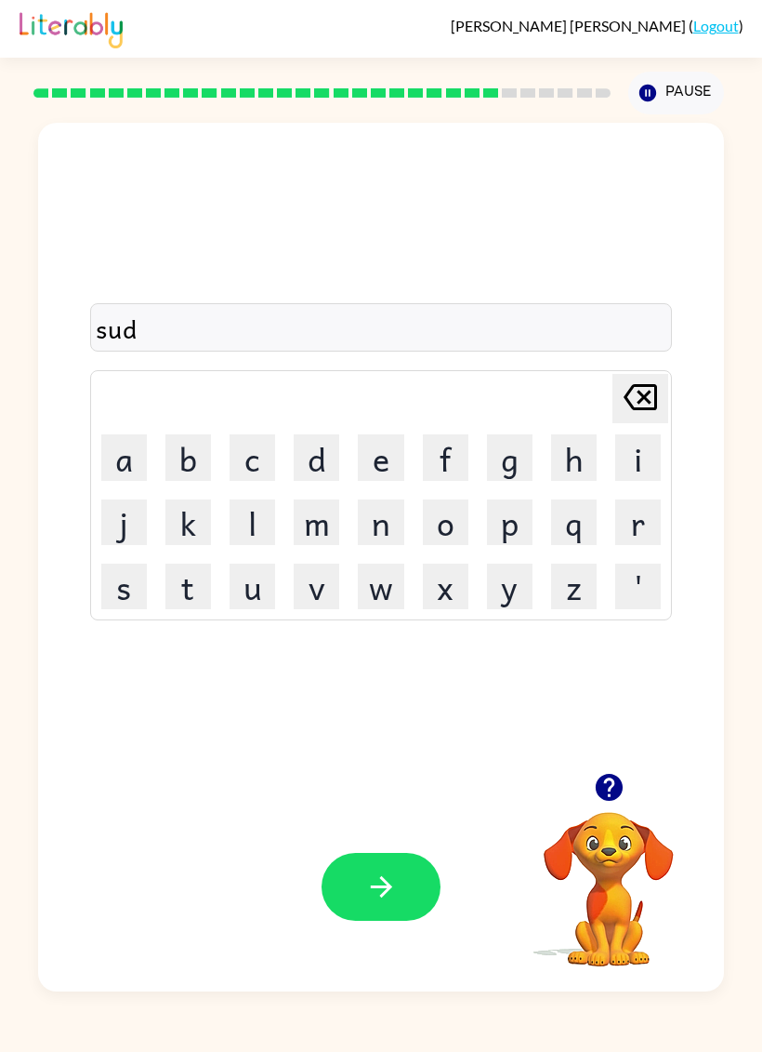
click at [382, 468] on button "e" at bounding box center [381, 457] width 46 height 46
click at [391, 527] on button "n" at bounding box center [381, 522] width 46 height 46
click at [328, 903] on button "button" at bounding box center [381, 887] width 119 height 68
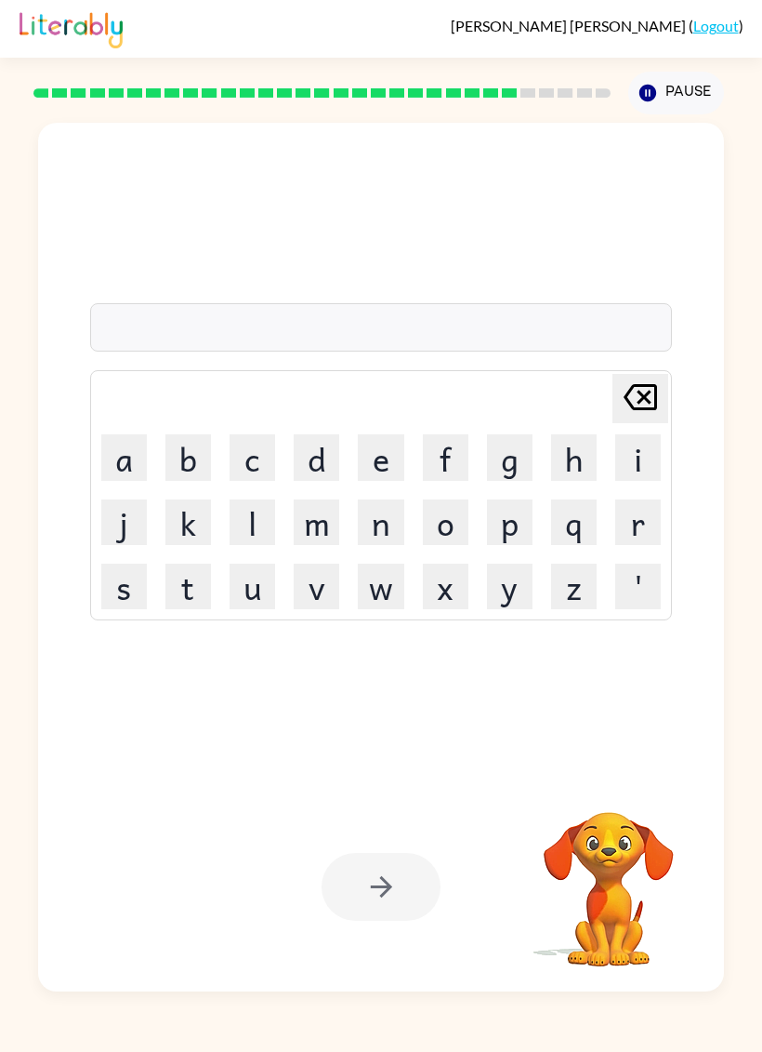
click at [256, 464] on button "c" at bounding box center [253, 457] width 46 height 46
click at [457, 534] on button "o" at bounding box center [446, 522] width 46 height 46
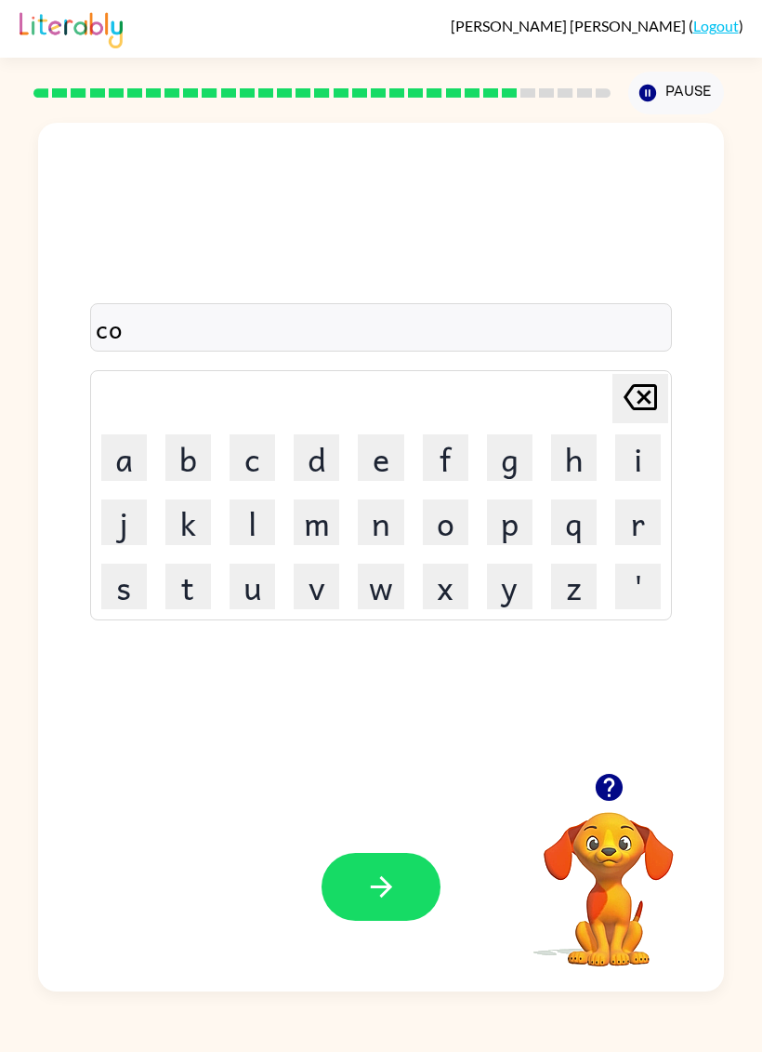
click at [377, 507] on button "n" at bounding box center [381, 522] width 46 height 46
click at [378, 451] on button "e" at bounding box center [381, 457] width 46 height 46
click at [390, 893] on icon "button" at bounding box center [381, 886] width 33 height 33
click at [263, 447] on button "c" at bounding box center [253, 457] width 46 height 46
click at [588, 451] on button "h" at bounding box center [574, 457] width 46 height 46
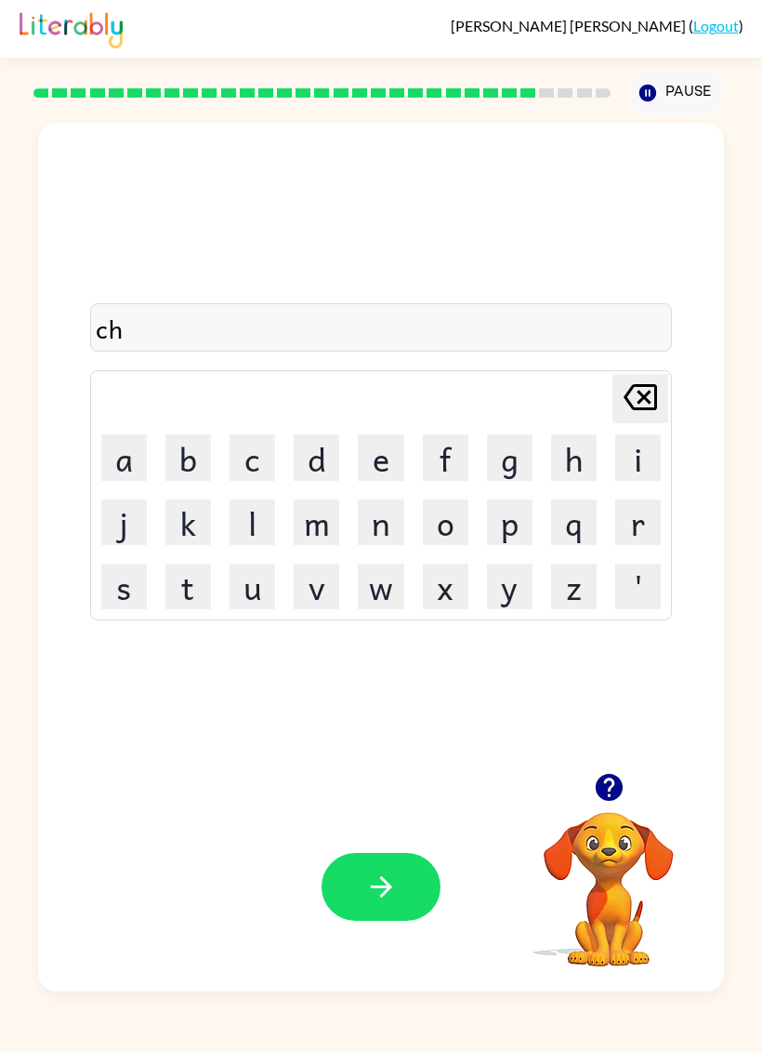
click at [120, 457] on button "a" at bounding box center [124, 457] width 46 height 46
click at [385, 528] on button "n" at bounding box center [381, 522] width 46 height 46
click at [390, 457] on button "e" at bounding box center [381, 457] width 46 height 46
click at [344, 895] on button "button" at bounding box center [381, 887] width 119 height 68
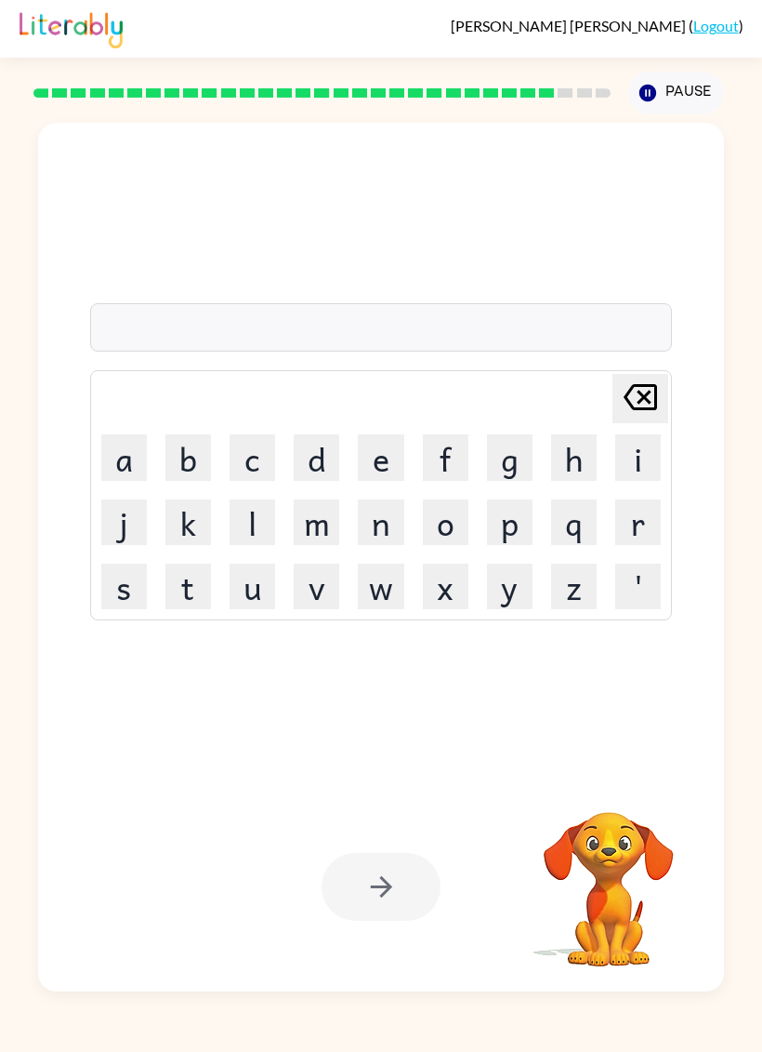
click at [124, 571] on button "s" at bounding box center [124, 586] width 46 height 46
click at [575, 442] on button "h" at bounding box center [574, 457] width 46 height 46
click at [259, 593] on button "u" at bounding box center [253, 586] width 46 height 46
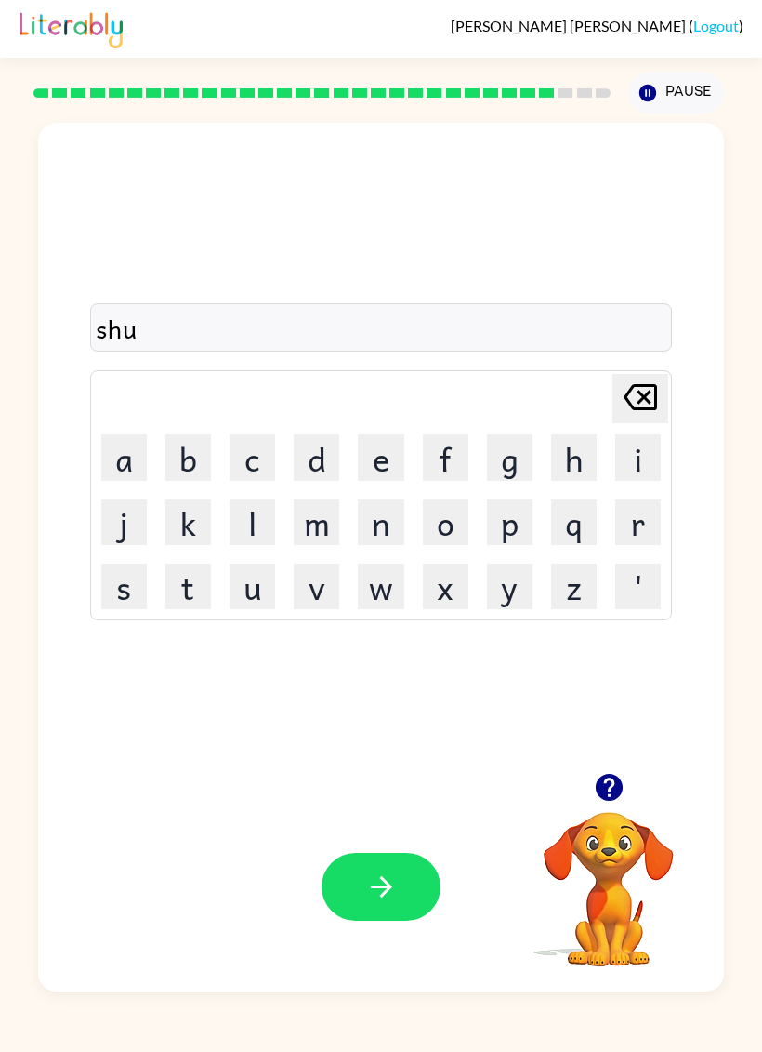
click at [180, 592] on button "t" at bounding box center [188, 586] width 46 height 46
click at [351, 914] on button "button" at bounding box center [381, 887] width 119 height 68
click at [187, 585] on button "t" at bounding box center [188, 586] width 46 height 46
click at [567, 448] on button "h" at bounding box center [574, 457] width 46 height 46
click at [628, 523] on button "r" at bounding box center [638, 522] width 46 height 46
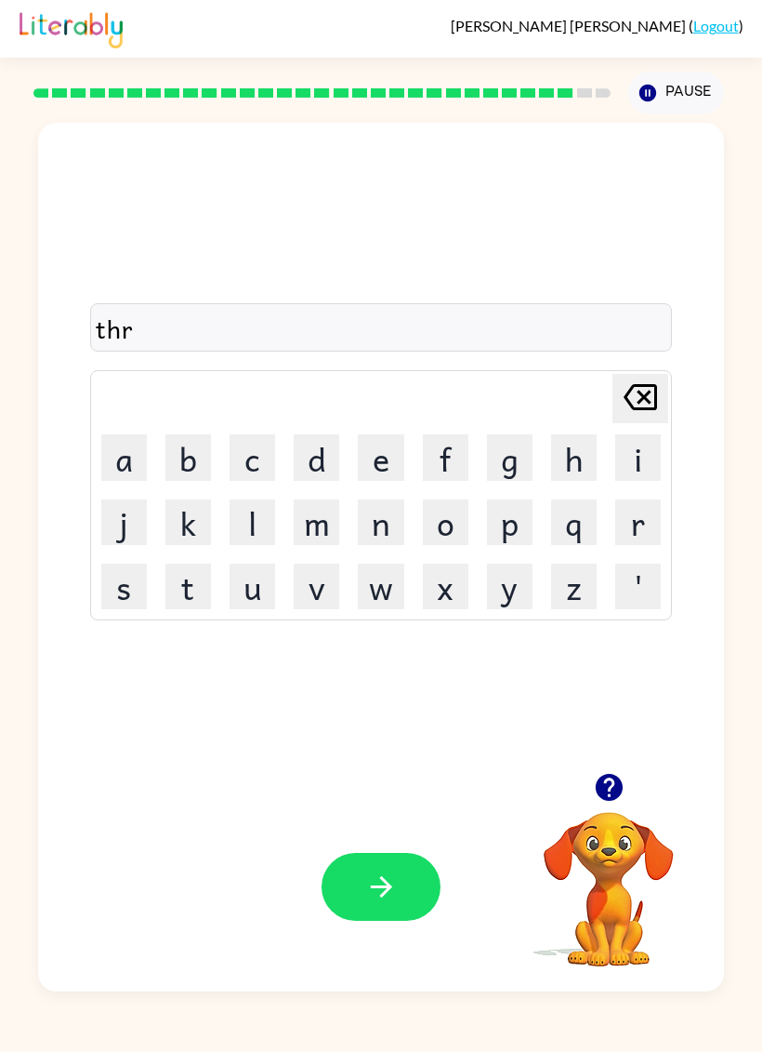
click at [115, 571] on button "s" at bounding box center [124, 586] width 46 height 46
click at [205, 595] on button "t" at bounding box center [188, 586] width 46 height 46
click at [342, 910] on button "button" at bounding box center [381, 887] width 119 height 68
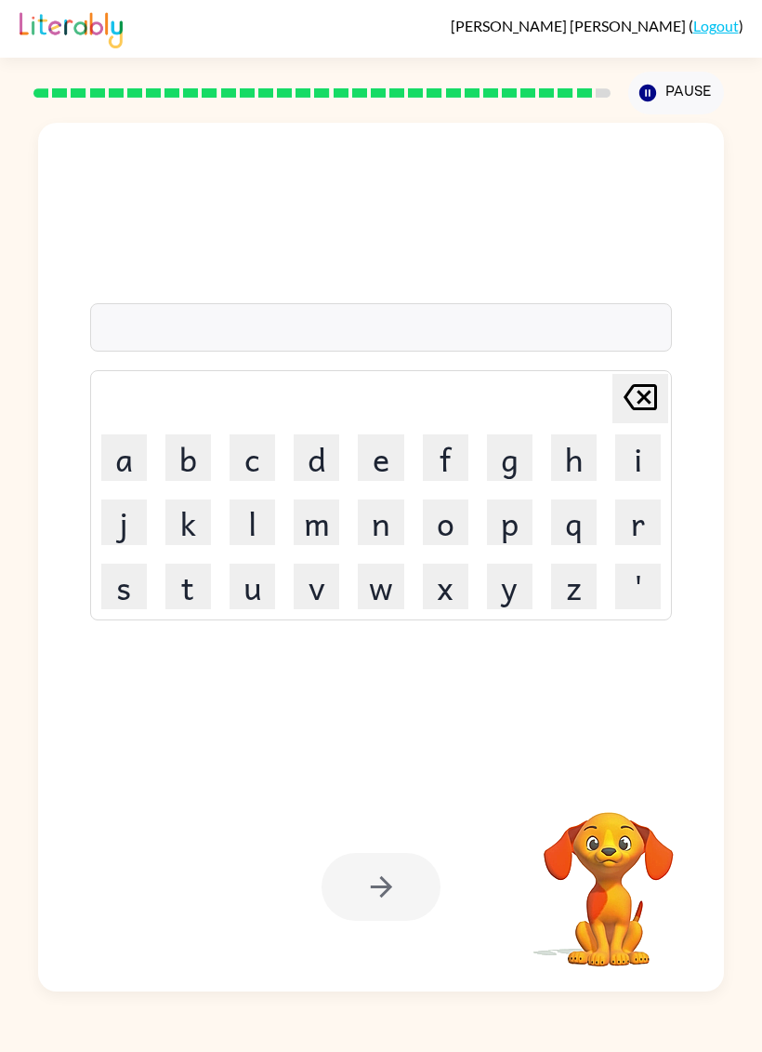
click at [349, 918] on div at bounding box center [381, 887] width 119 height 68
click at [642, 527] on button "r" at bounding box center [638, 522] width 46 height 46
click at [649, 455] on button "i" at bounding box center [638, 457] width 46 height 46
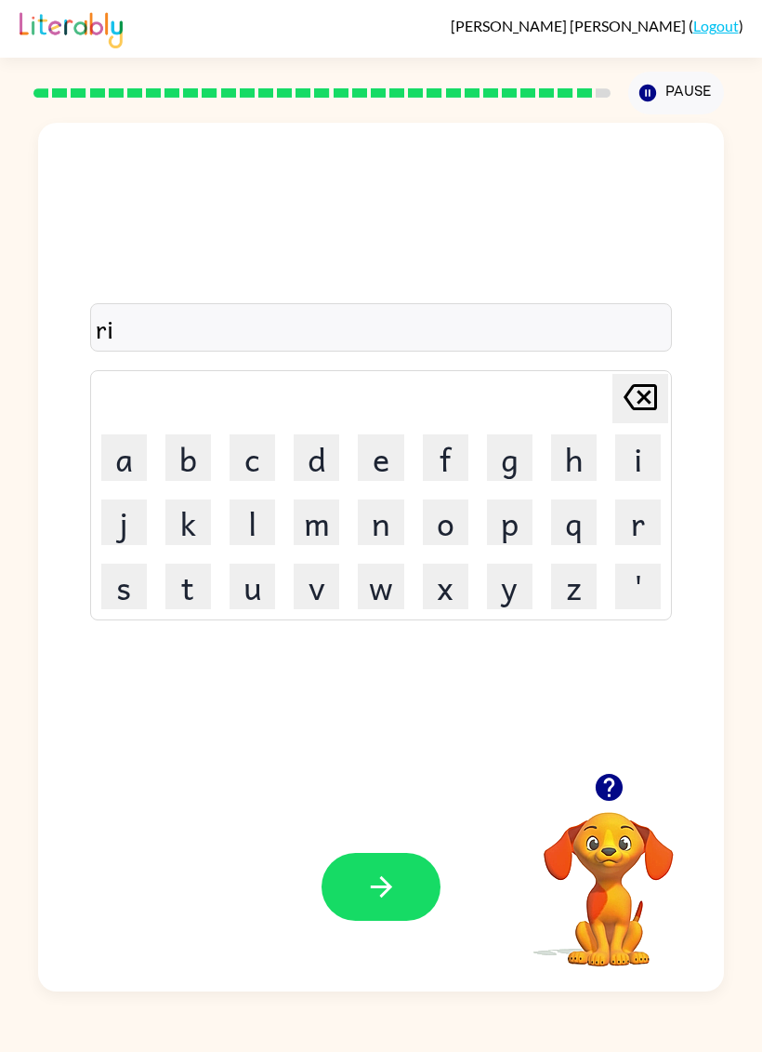
click at [526, 529] on button "p" at bounding box center [510, 522] width 46 height 46
click at [385, 468] on button "e" at bounding box center [381, 457] width 46 height 46
click at [343, 896] on button "button" at bounding box center [381, 887] width 119 height 68
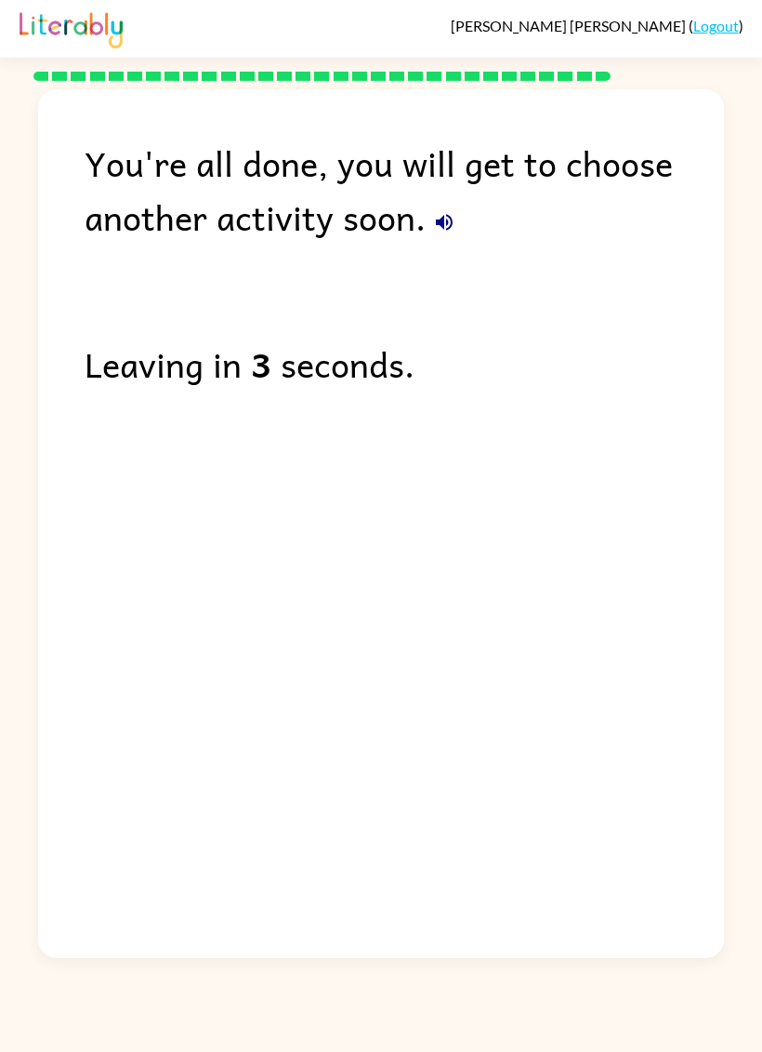
click at [433, 226] on icon "button" at bounding box center [444, 222] width 22 height 22
